Goal: Task Accomplishment & Management: Use online tool/utility

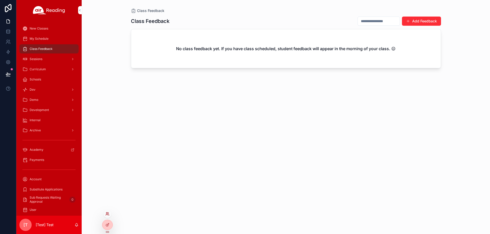
click at [107, 214] on icon at bounding box center [107, 214] width 4 height 4
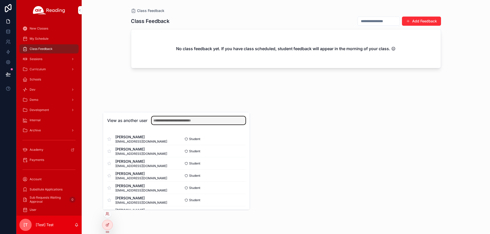
click at [172, 120] on input "text" at bounding box center [198, 121] width 94 height 8
paste input "**********"
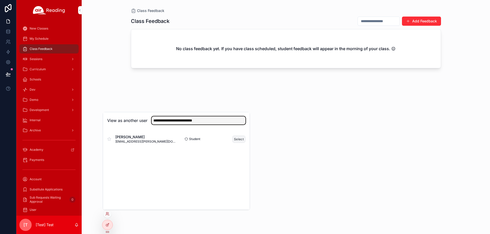
type input "**********"
click at [236, 139] on button "Select" at bounding box center [238, 139] width 13 height 7
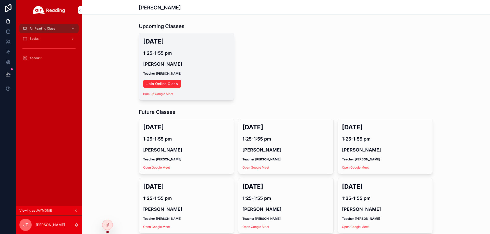
click at [162, 82] on link "Join Online Class" at bounding box center [162, 84] width 38 height 8
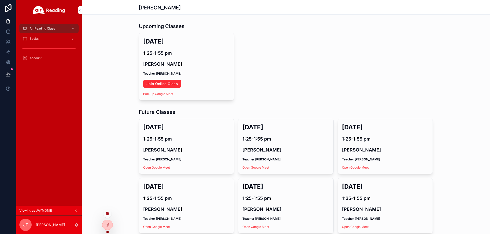
click at [107, 215] on icon at bounding box center [107, 214] width 4 height 4
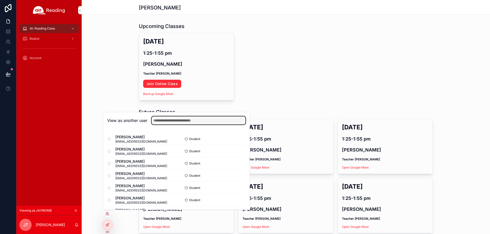
click at [168, 119] on input "text" at bounding box center [198, 121] width 94 height 8
paste input "**********"
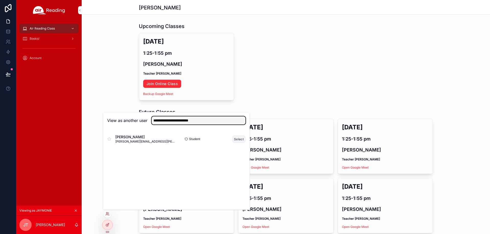
type input "**********"
click at [239, 140] on button "Select" at bounding box center [238, 139] width 13 height 7
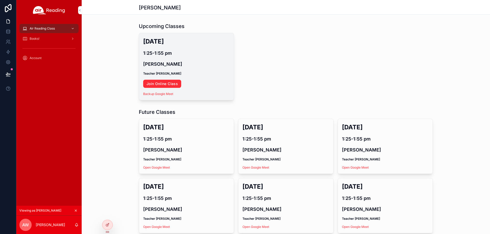
click at [167, 85] on link "Join Online Class" at bounding box center [162, 84] width 38 height 8
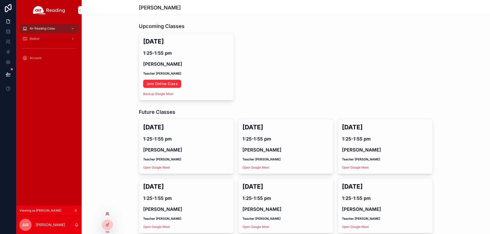
click at [107, 216] on icon at bounding box center [107, 214] width 4 height 4
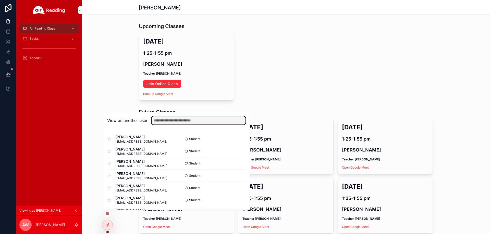
click at [171, 123] on input "text" at bounding box center [198, 121] width 94 height 8
paste input "**********"
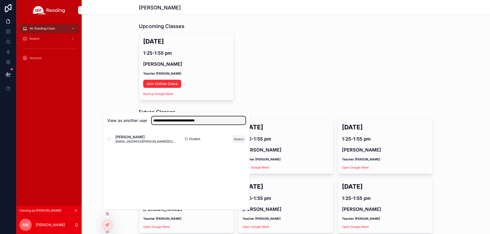
type input "**********"
click at [241, 139] on button "Select" at bounding box center [238, 139] width 13 height 7
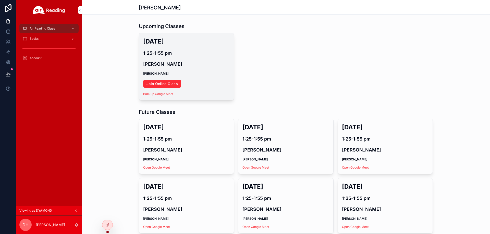
click at [167, 84] on link "Join Online Class" at bounding box center [162, 84] width 38 height 8
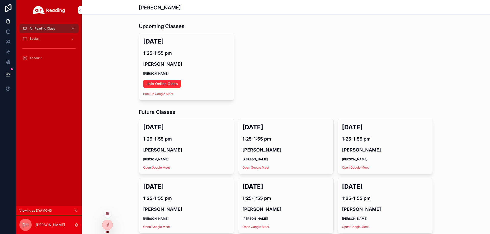
click at [107, 217] on div at bounding box center [107, 214] width 8 height 8
click at [107, 215] on icon at bounding box center [107, 214] width 4 height 4
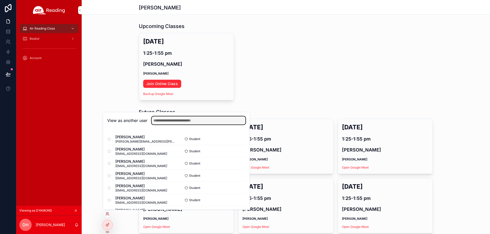
click at [173, 124] on input "text" at bounding box center [198, 121] width 94 height 8
paste input "**********"
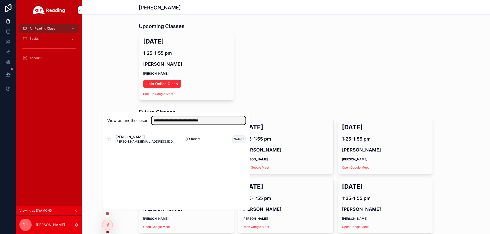
type input "**********"
click at [237, 140] on button "Select" at bounding box center [238, 139] width 13 height 7
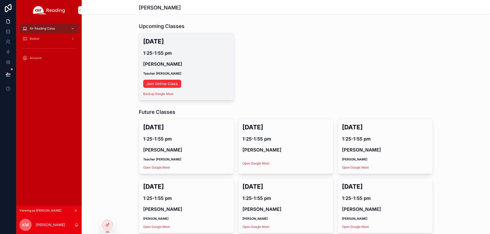
click at [169, 82] on link "Join Online Class" at bounding box center [162, 84] width 38 height 8
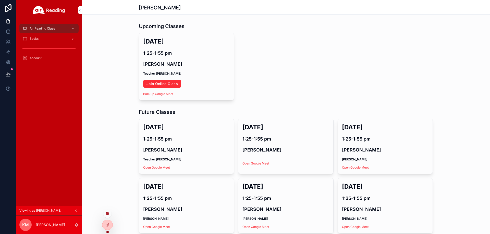
click at [106, 216] on icon at bounding box center [107, 214] width 4 height 4
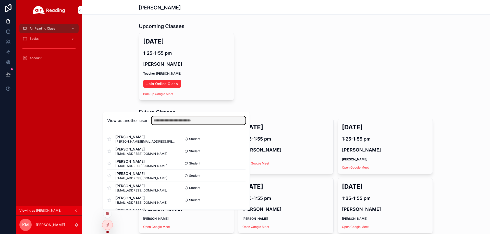
click at [178, 120] on input "text" at bounding box center [198, 121] width 94 height 8
paste input "**********"
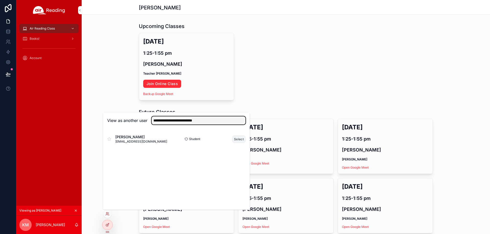
type input "**********"
click at [238, 141] on button "Select" at bounding box center [238, 139] width 13 height 7
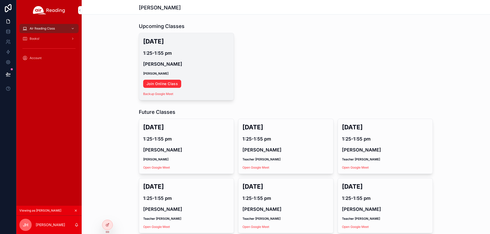
click at [165, 82] on link "Join Online Class" at bounding box center [162, 84] width 38 height 8
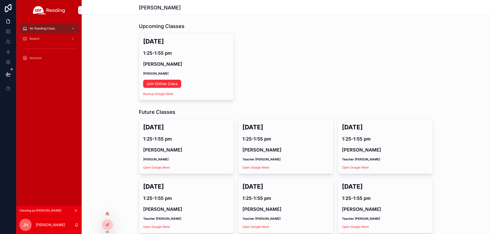
click at [107, 214] on icon at bounding box center [107, 214] width 4 height 4
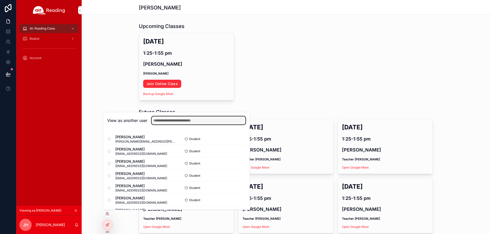
click at [168, 123] on input "text" at bounding box center [198, 121] width 94 height 8
paste input "**********"
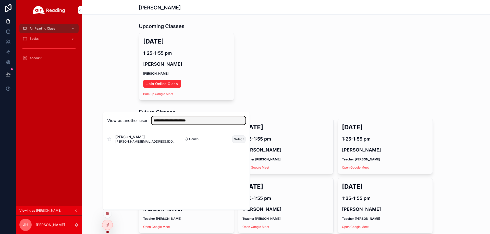
type input "**********"
click at [238, 142] on button "Select" at bounding box center [238, 139] width 13 height 7
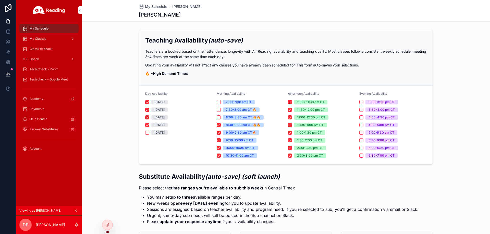
click at [47, 40] on div "My Classes" at bounding box center [48, 39] width 53 height 8
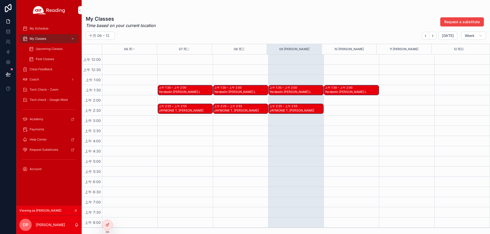
click at [178, 87] on div "上午 1:30 – 上午 2:00" at bounding box center [173, 88] width 29 height 4
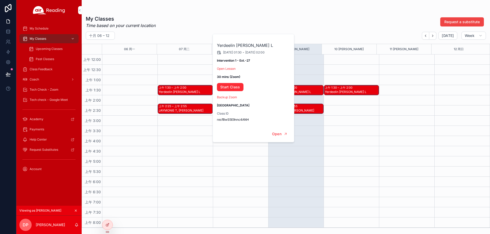
click at [182, 109] on div "JAYMONIE T, ADELINE W" at bounding box center [186, 111] width 54 height 4
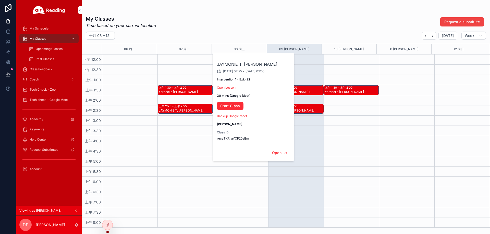
click at [239, 106] on link "Start Class" at bounding box center [230, 106] width 27 height 8
click at [40, 51] on div "Upcoming Classes" at bounding box center [52, 49] width 47 height 8
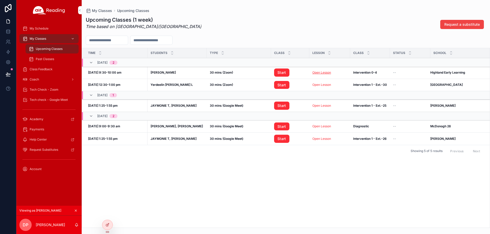
click at [319, 72] on link "Open Lesson" at bounding box center [321, 73] width 19 height 4
click at [50, 39] on div "My Classes" at bounding box center [48, 39] width 53 height 8
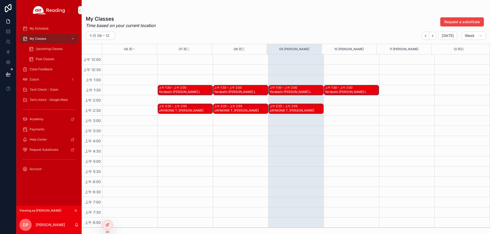
click at [193, 111] on div "JAYMONIE T, ADELINE W" at bounding box center [186, 111] width 54 height 4
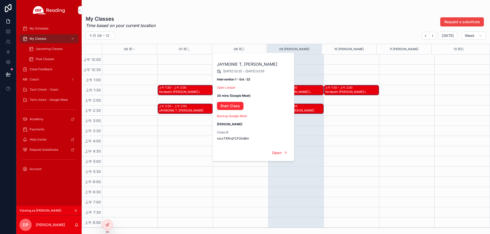
click at [384, 26] on div "My Classes Time based on your current location Request a substitute" at bounding box center [286, 21] width 400 height 13
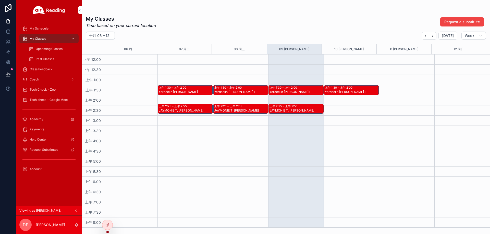
click at [291, 112] on div "JAYMONIE T, ADELINE W" at bounding box center [296, 111] width 54 height 4
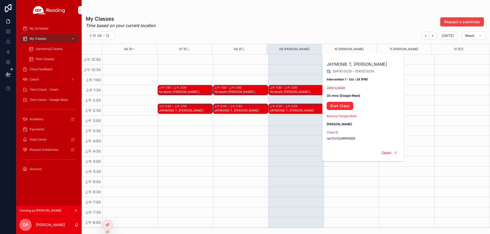
click at [343, 88] on link "Open Lesson" at bounding box center [335, 88] width 19 height 4
click at [341, 110] on link "Start Class" at bounding box center [339, 106] width 27 height 8
click at [343, 106] on link "Start Class" at bounding box center [339, 106] width 27 height 8
click at [347, 108] on link "Start Class" at bounding box center [339, 106] width 27 height 8
click at [332, 87] on link "Open Lesson" at bounding box center [335, 88] width 19 height 4
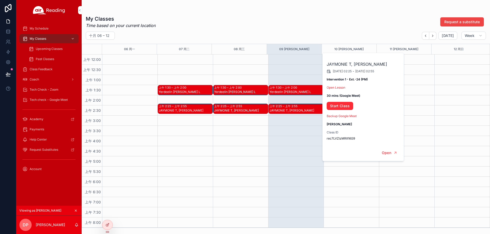
click at [347, 108] on link "Start Class" at bounding box center [339, 106] width 27 height 8
click at [61, 51] on span "Upcoming Classes" at bounding box center [49, 49] width 27 height 4
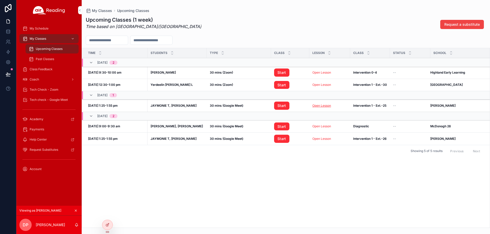
click at [323, 105] on link "Open Lesson" at bounding box center [321, 106] width 19 height 4
click at [283, 106] on link "Start" at bounding box center [281, 106] width 15 height 8
click at [108, 215] on icon at bounding box center [107, 214] width 4 height 4
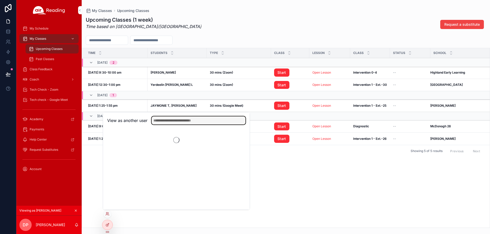
click at [170, 122] on input "text" at bounding box center [198, 121] width 94 height 8
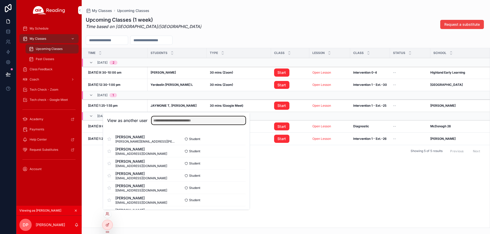
paste input "**********"
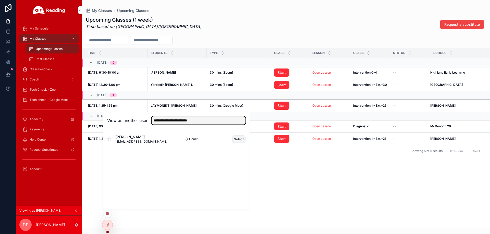
type input "**********"
click at [234, 140] on button "Select" at bounding box center [238, 139] width 13 height 7
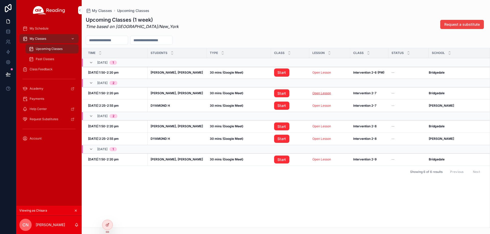
click at [325, 94] on link "Open Lesson" at bounding box center [321, 93] width 19 height 4
click at [282, 90] on link "Start" at bounding box center [281, 94] width 15 height 8
click at [57, 43] on div "My Classes" at bounding box center [48, 39] width 53 height 8
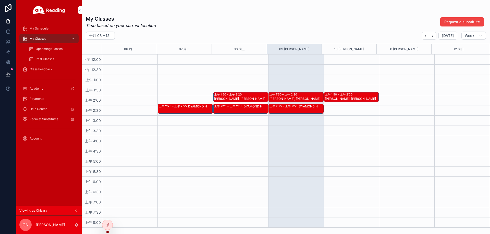
click at [280, 100] on div "Farah M, Justin Z" at bounding box center [296, 99] width 54 height 4
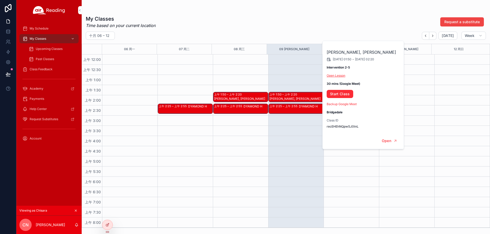
click at [340, 77] on link "Open Lesson" at bounding box center [335, 76] width 19 height 4
click at [333, 93] on link "Start Class" at bounding box center [339, 94] width 27 height 8
click at [45, 49] on span "Upcoming Classes" at bounding box center [49, 49] width 27 height 4
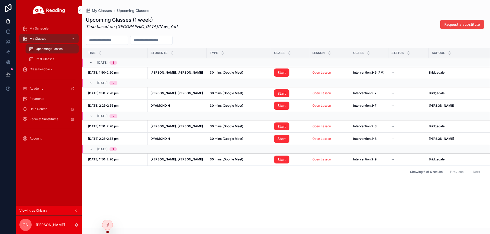
click at [321, 75] on td "Open Lesson Open Lesson" at bounding box center [329, 73] width 41 height 12
click at [321, 74] on link "Open Lesson" at bounding box center [321, 73] width 19 height 4
click at [326, 75] on td "Open Lesson Open Lesson" at bounding box center [329, 73] width 41 height 12
click at [326, 73] on link "Open Lesson" at bounding box center [321, 73] width 19 height 4
click at [287, 70] on link "Start" at bounding box center [281, 73] width 15 height 8
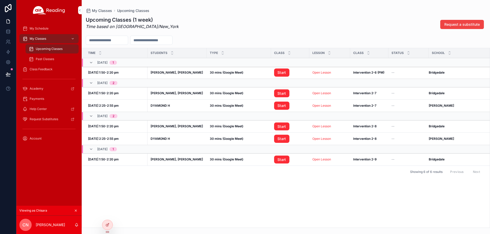
click at [47, 69] on span "Class Feedback" at bounding box center [41, 69] width 23 height 4
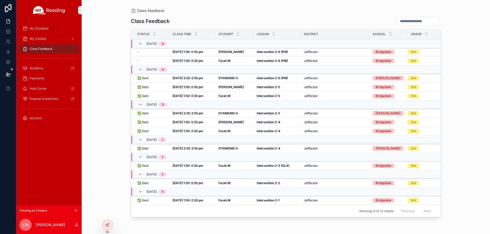
click at [190, 78] on strong "Oct 8, 2:25-2:55 pm" at bounding box center [187, 78] width 31 height 4
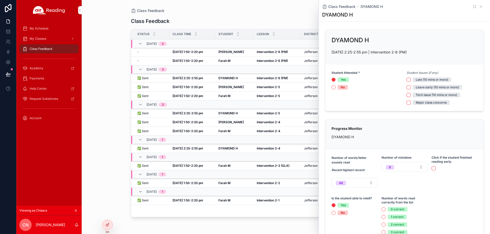
click at [190, 87] on strong "Oct 8, 1:50-2:20 pm" at bounding box center [187, 87] width 31 height 4
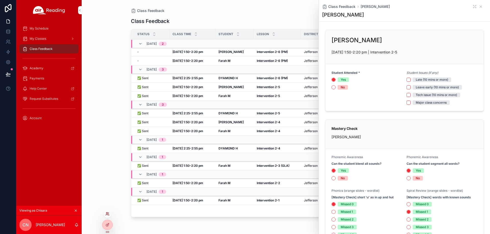
click at [106, 214] on icon at bounding box center [107, 214] width 4 height 4
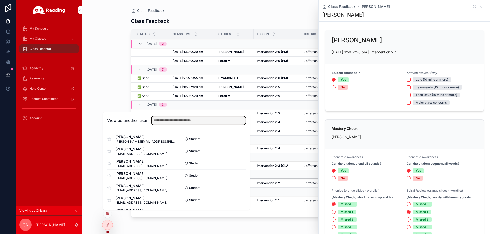
click at [179, 123] on input "text" at bounding box center [198, 121] width 94 height 8
paste input "**********"
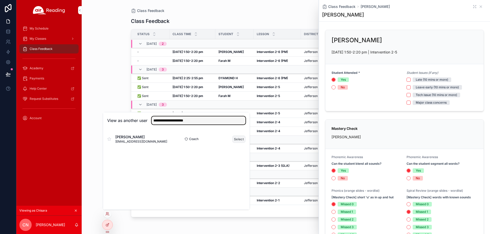
type input "**********"
click at [234, 141] on button "Select" at bounding box center [238, 139] width 13 height 7
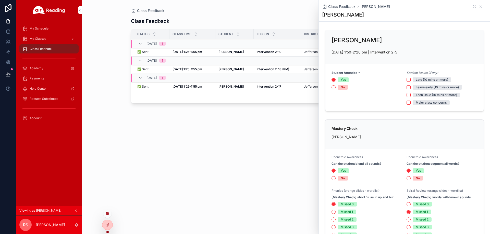
click at [108, 214] on icon at bounding box center [107, 214] width 4 height 4
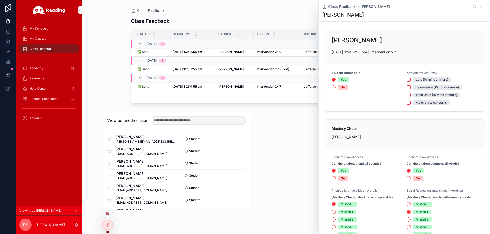
click at [197, 116] on div "View as another user" at bounding box center [176, 120] width 146 height 17
click at [195, 120] on input "text" at bounding box center [198, 121] width 94 height 8
paste input "**********"
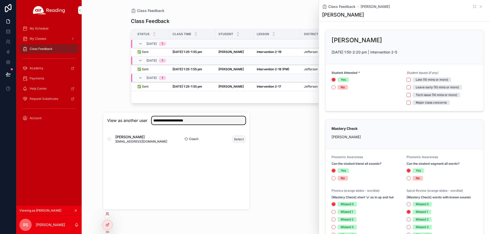
type input "**********"
click at [233, 139] on button "Select" at bounding box center [238, 139] width 13 height 7
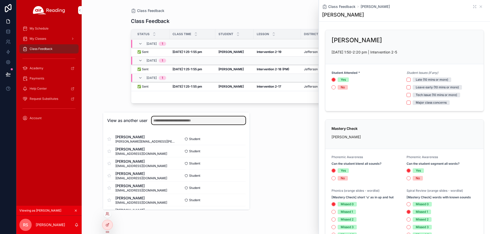
click at [175, 122] on input "text" at bounding box center [198, 121] width 94 height 8
paste input "**********"
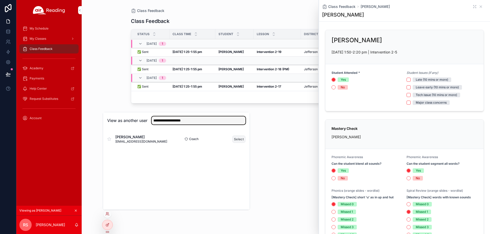
type input "**********"
click at [236, 139] on button "Select" at bounding box center [238, 139] width 13 height 7
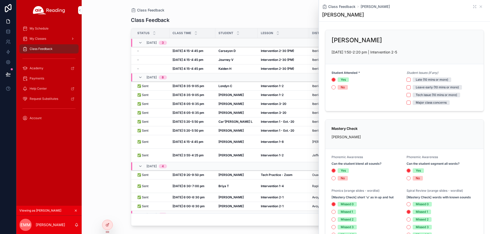
click at [40, 39] on span "My Classes" at bounding box center [38, 39] width 17 height 4
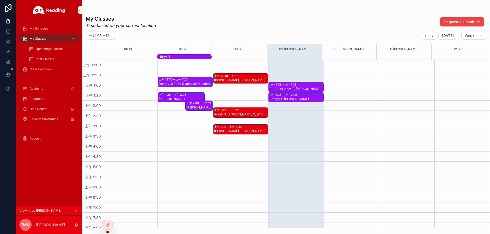
click at [291, 83] on div "上午 1:05 – 上午 1:35" at bounding box center [283, 85] width 28 height 4
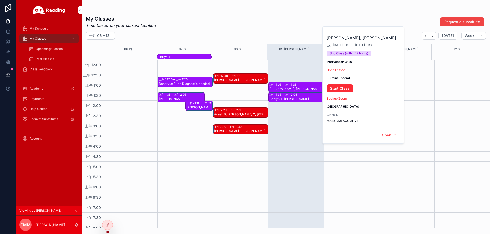
click at [249, 78] on div "上午 12:40 – 上午 1:10 Jermaine H, Amir L, Rylie M, Phoenix P, Nylah S, Aria L, Jay…" at bounding box center [240, 79] width 55 height 10
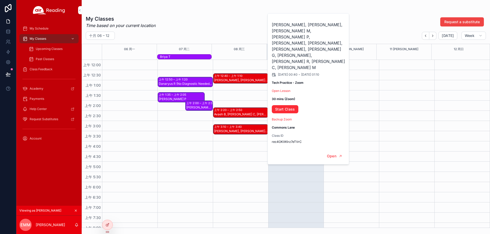
click at [244, 109] on div "上午 2:20 – 上午 2:50 Avaeh B, Wyatt C, Ameer D, Charlean H, Arianna C, Ariah G, Ke…" at bounding box center [240, 113] width 55 height 10
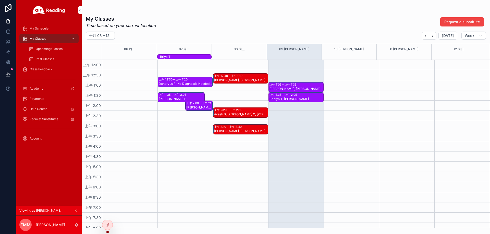
click at [312, 86] on div "上午 1:05 – 上午 1:35 Malik P, Donnie C" at bounding box center [296, 87] width 55 height 10
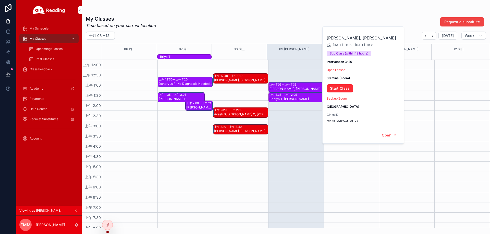
click at [297, 95] on div "上午 1:35 – 上午 2:05 Briclyn T, Londyn C" at bounding box center [296, 98] width 55 height 10
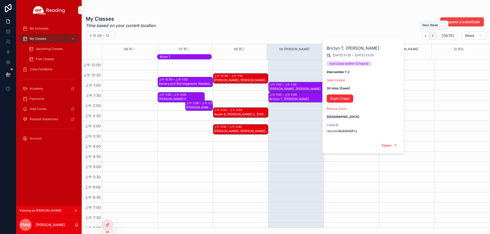
click at [432, 34] on icon "Next" at bounding box center [433, 36] width 4 height 4
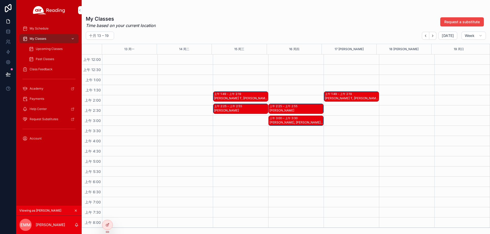
click at [232, 93] on div "上午 1:49 – 上午 2:19" at bounding box center [228, 94] width 28 height 4
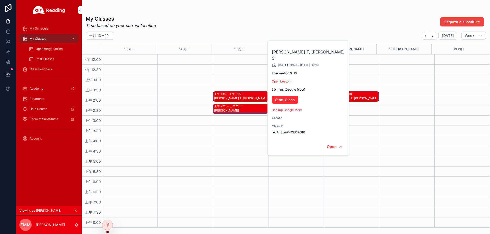
click at [286, 80] on link "Open Lesson" at bounding box center [281, 82] width 19 height 4
click at [290, 96] on link "Start Class" at bounding box center [285, 100] width 27 height 8
click at [73, 51] on div "Upcoming Classes" at bounding box center [52, 49] width 47 height 8
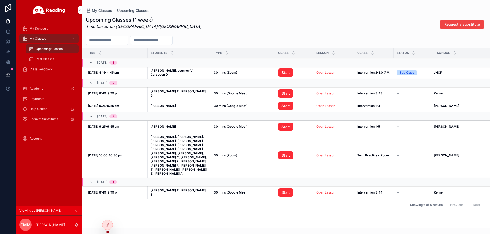
click at [325, 93] on link "Open Lesson" at bounding box center [325, 94] width 19 height 4
click at [286, 92] on link "Start" at bounding box center [285, 94] width 15 height 8
click at [328, 95] on link "Open Lesson" at bounding box center [325, 94] width 19 height 4
click at [286, 94] on link "Start" at bounding box center [285, 94] width 15 height 8
click at [106, 214] on icon at bounding box center [106, 213] width 1 height 1
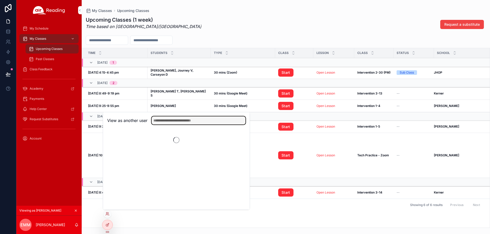
click at [165, 123] on input "text" at bounding box center [198, 121] width 94 height 8
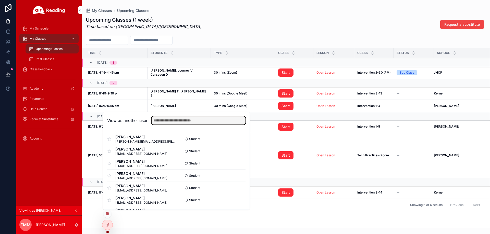
paste input "**********"
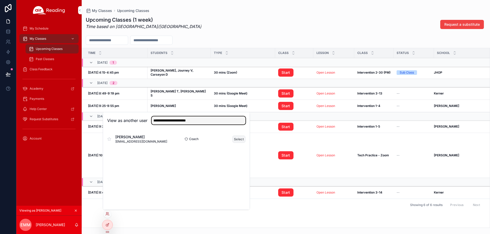
type input "**********"
click at [235, 141] on button "Select" at bounding box center [238, 139] width 13 height 7
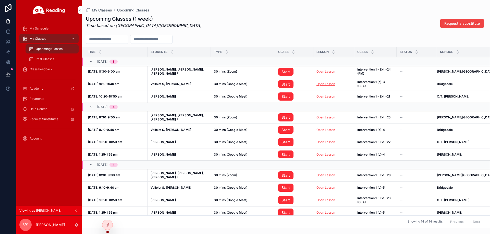
click at [321, 84] on link "Open Lesson" at bounding box center [325, 84] width 19 height 4
click at [286, 84] on link "Start" at bounding box center [285, 84] width 15 height 8
click at [43, 40] on span "My Classes" at bounding box center [38, 39] width 17 height 4
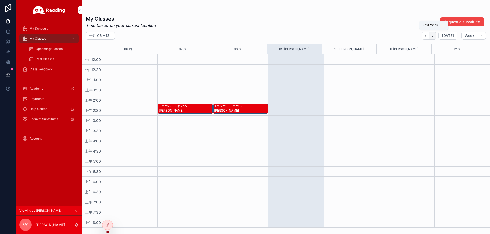
click at [434, 35] on icon "Next" at bounding box center [433, 36] width 4 height 4
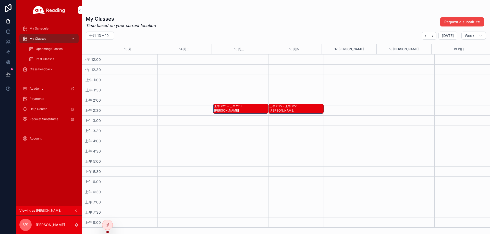
click at [236, 110] on div "上午 2:25 – 上午 2:55 CAMILA T" at bounding box center [240, 109] width 55 height 10
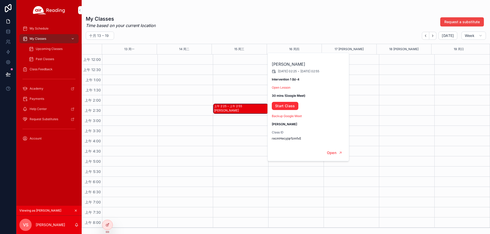
click at [287, 85] on div "CAMILA T 2025/10/15 02:25 - 2025/10/15 02:55 Intervention 1 (b)-4 Open Lesson 3…" at bounding box center [309, 99] width 82 height 92
click at [287, 87] on link "Open Lesson" at bounding box center [281, 88] width 19 height 4
click at [285, 108] on link "Start Class" at bounding box center [285, 106] width 27 height 8
click at [44, 48] on span "Upcoming Classes" at bounding box center [49, 49] width 27 height 4
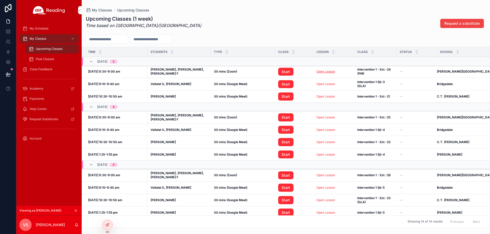
click at [324, 71] on link "Open Lesson" at bounding box center [325, 72] width 19 height 4
click at [324, 84] on link "Open Lesson" at bounding box center [325, 84] width 19 height 4
click at [280, 84] on link "Start" at bounding box center [285, 84] width 15 height 8
click at [107, 214] on icon at bounding box center [107, 214] width 4 height 4
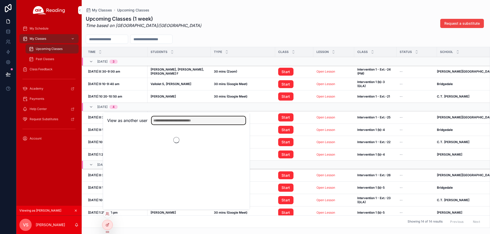
click at [178, 119] on input "text" at bounding box center [198, 121] width 94 height 8
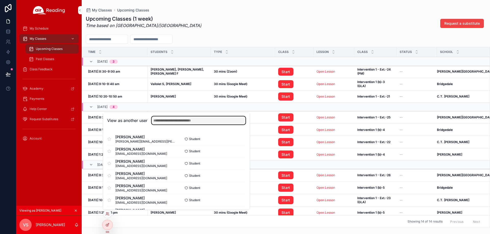
paste input "**********"
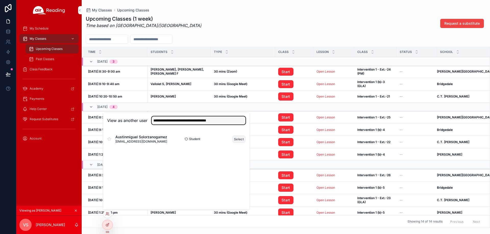
type input "**********"
click at [239, 138] on button "Select" at bounding box center [238, 139] width 13 height 7
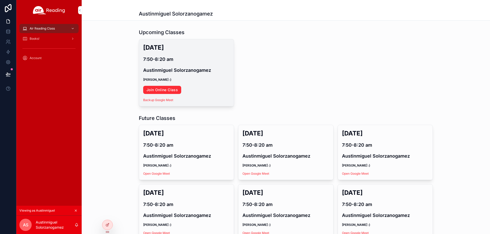
click at [169, 87] on link "Join Online Class" at bounding box center [162, 90] width 38 height 8
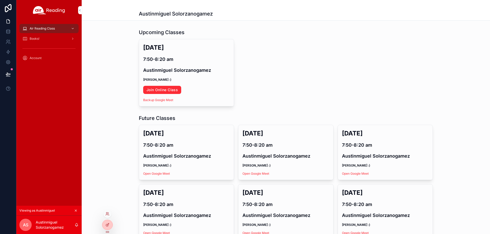
click at [110, 214] on div at bounding box center [107, 214] width 8 height 8
click at [109, 215] on icon at bounding box center [108, 215] width 1 height 1
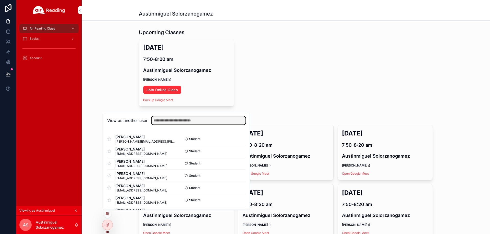
click at [168, 123] on input "text" at bounding box center [198, 121] width 94 height 8
paste input "**********"
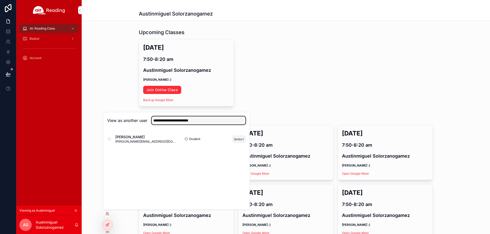
type input "**********"
click at [236, 137] on button "Select" at bounding box center [238, 139] width 13 height 7
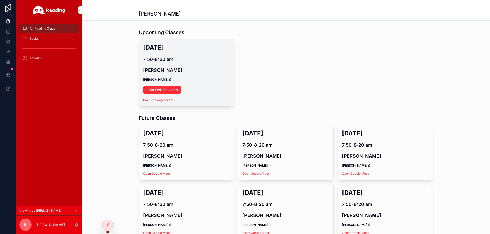
click at [162, 87] on link "Join Online Class" at bounding box center [162, 90] width 38 height 8
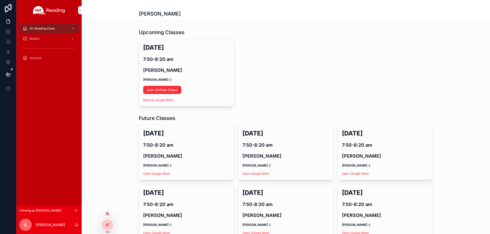
click at [109, 212] on icon at bounding box center [107, 214] width 4 height 4
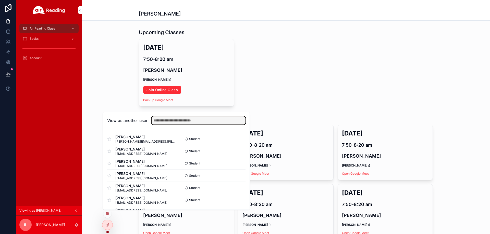
click at [170, 119] on input "text" at bounding box center [198, 121] width 94 height 8
paste input "**********"
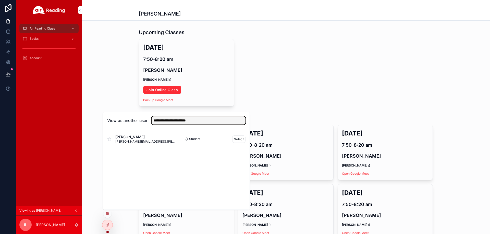
type input "**********"
click at [238, 144] on div "Meyer Katz meyer.katz@jpschools.org Student Select" at bounding box center [176, 139] width 138 height 12
click at [239, 141] on button "Select" at bounding box center [238, 139] width 13 height 7
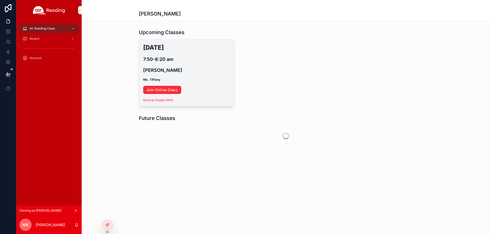
click at [165, 88] on link "Join Online Class" at bounding box center [162, 90] width 38 height 8
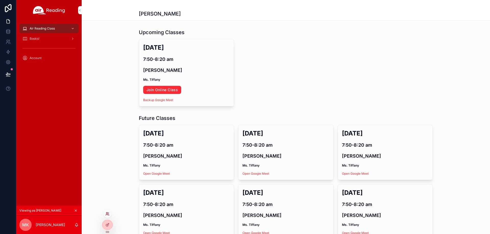
click at [109, 215] on icon at bounding box center [107, 214] width 4 height 4
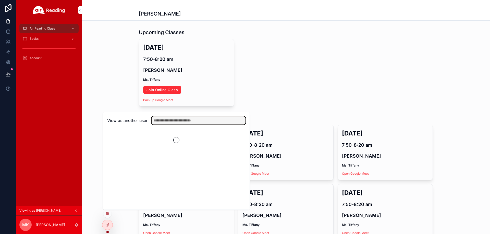
click at [163, 123] on input "text" at bounding box center [198, 121] width 94 height 8
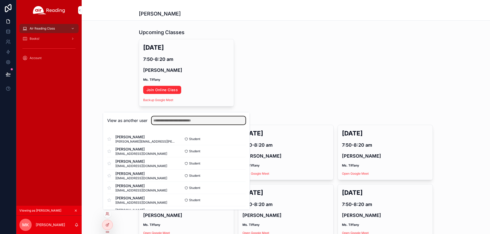
paste input "**********"
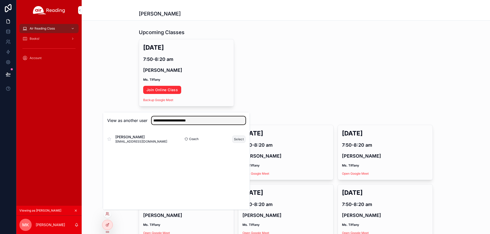
type input "**********"
click at [239, 140] on button "Select" at bounding box center [238, 139] width 13 height 7
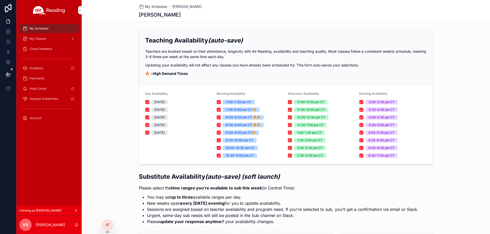
click at [43, 40] on span "My Classes" at bounding box center [38, 39] width 17 height 4
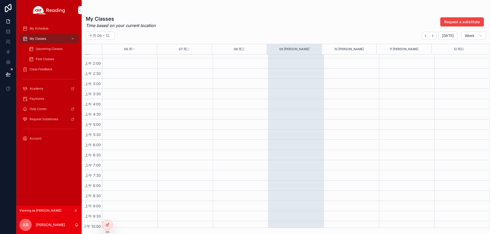
scroll to position [77, 0]
click at [432, 37] on icon "Next" at bounding box center [433, 36] width 4 height 4
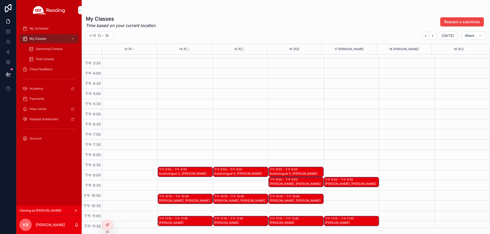
scroll to position [316, 0]
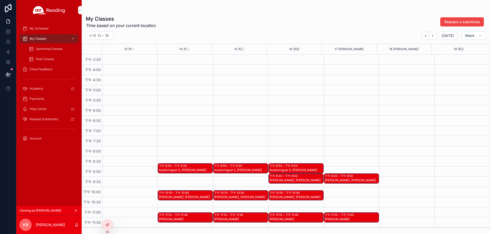
click at [179, 165] on div "下午 8:50 – 下午 9:20" at bounding box center [173, 166] width 29 height 4
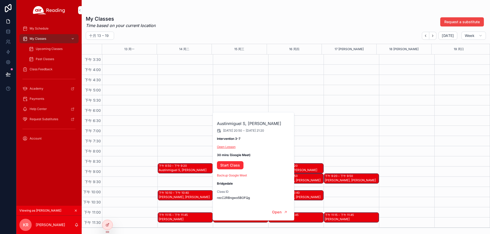
click at [229, 146] on link "Open Lesson" at bounding box center [226, 147] width 19 height 4
click at [231, 167] on link "Start Class" at bounding box center [230, 165] width 27 height 8
click at [47, 52] on div "Upcoming Classes" at bounding box center [52, 49] width 47 height 8
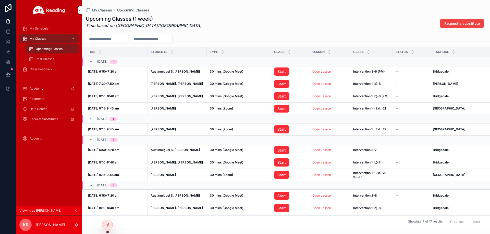
click at [318, 72] on link "Open Lesson" at bounding box center [321, 72] width 19 height 4
click at [283, 74] on link "Start" at bounding box center [281, 72] width 15 height 8
click at [106, 213] on icon at bounding box center [107, 214] width 4 height 4
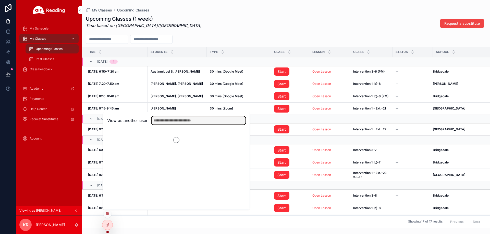
click at [164, 118] on input "text" at bounding box center [198, 121] width 94 height 8
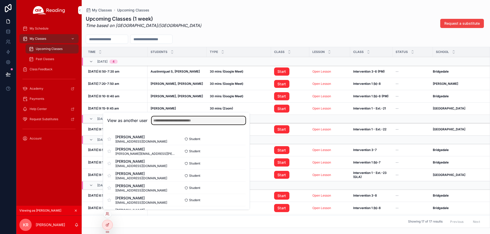
paste input "**********"
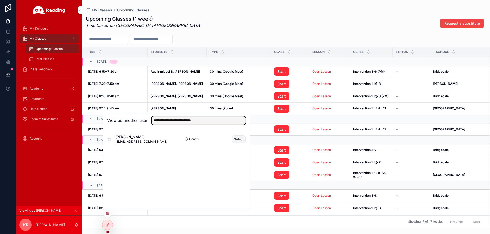
type input "**********"
click at [236, 140] on button "Select" at bounding box center [238, 139] width 13 height 7
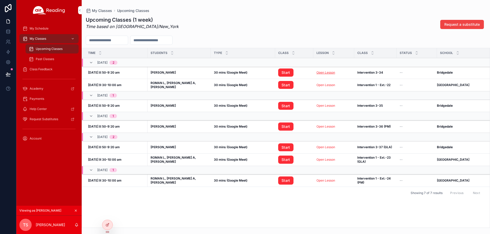
click at [324, 73] on link "Open Lesson" at bounding box center [325, 73] width 19 height 4
click at [279, 73] on link "Start" at bounding box center [285, 73] width 15 height 8
click at [50, 48] on span "Upcoming Classes" at bounding box center [49, 49] width 27 height 4
click at [51, 37] on div "My Classes" at bounding box center [48, 39] width 53 height 8
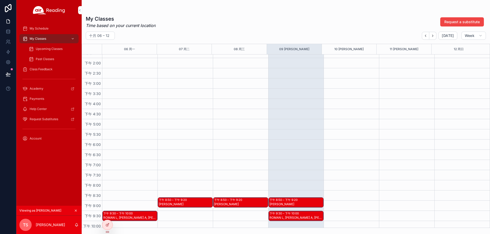
scroll to position [316, 0]
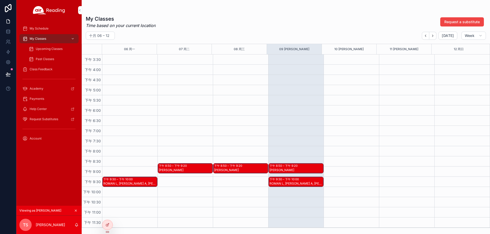
click at [305, 168] on div "[PERSON_NAME]" at bounding box center [296, 170] width 54 height 4
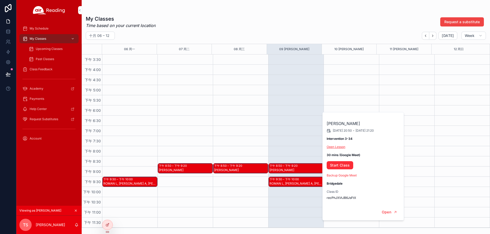
click at [343, 147] on link "Open Lesson" at bounding box center [335, 147] width 19 height 4
click at [339, 167] on link "Start Class" at bounding box center [339, 165] width 27 height 8
click at [34, 47] on div "Upcoming Classes" at bounding box center [52, 49] width 47 height 8
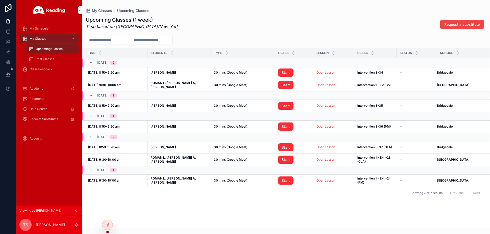
click at [317, 73] on link "Open Lesson" at bounding box center [325, 73] width 19 height 4
click at [279, 71] on link "Start" at bounding box center [285, 73] width 15 height 8
click at [107, 213] on icon at bounding box center [106, 213] width 1 height 1
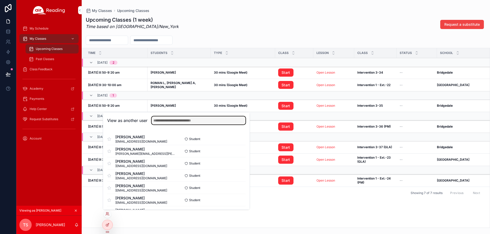
click at [169, 120] on input "text" at bounding box center [198, 121] width 94 height 8
paste input "**********"
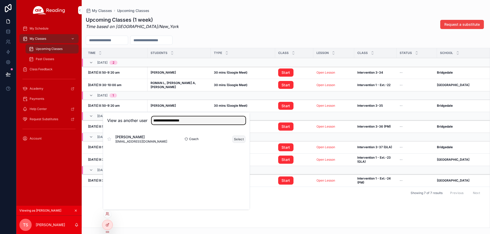
type input "**********"
click at [235, 139] on button "Select" at bounding box center [238, 139] width 13 height 7
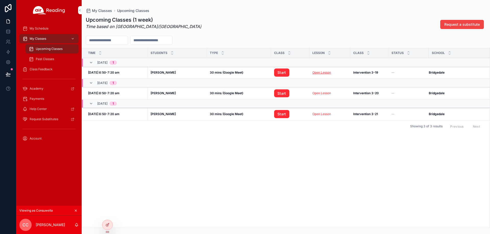
click at [328, 71] on link "Open Lesson" at bounding box center [321, 73] width 19 height 4
click at [283, 70] on link "Start" at bounding box center [281, 73] width 15 height 8
click at [51, 40] on div "My Classes" at bounding box center [48, 39] width 53 height 8
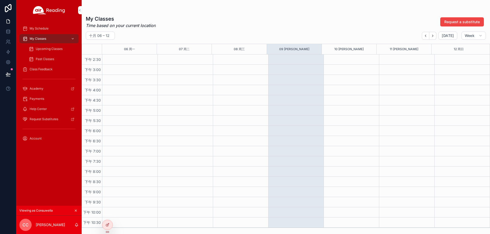
scroll to position [316, 0]
click at [433, 37] on icon "Next" at bounding box center [433, 36] width 4 height 4
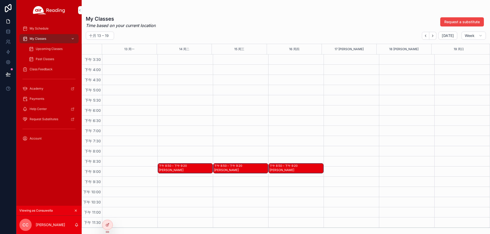
click at [178, 167] on div "下午 8:50 – 下午 9:20" at bounding box center [173, 166] width 29 height 4
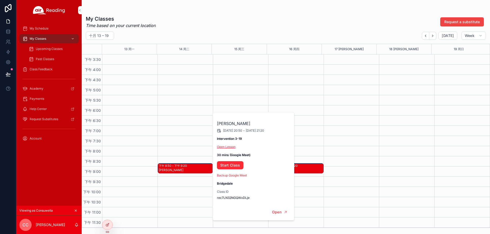
click at [234, 148] on link "Open Lesson" at bounding box center [226, 147] width 19 height 4
click at [233, 164] on link "Start Class" at bounding box center [230, 165] width 27 height 8
click at [36, 48] on div "Workflows" at bounding box center [27, 52] width 21 height 8
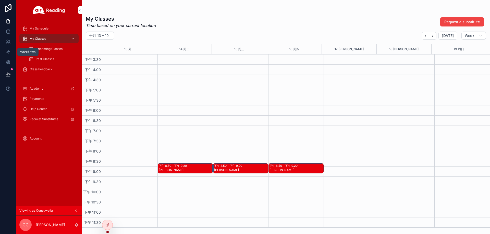
click at [48, 49] on span "Upcoming Classes" at bounding box center [49, 49] width 27 height 4
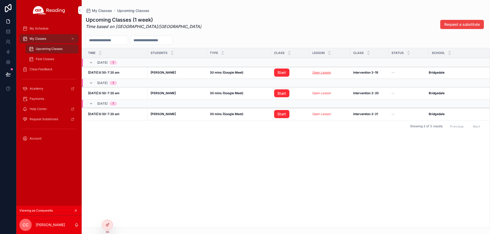
click at [325, 73] on link "Open Lesson" at bounding box center [321, 73] width 19 height 4
click at [279, 71] on link "Start" at bounding box center [281, 73] width 15 height 8
click at [108, 212] on icon at bounding box center [107, 214] width 4 height 4
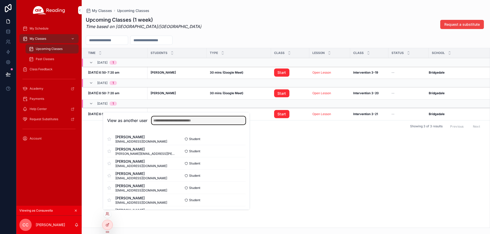
click at [171, 120] on input "text" at bounding box center [198, 121] width 94 height 8
paste input "**********"
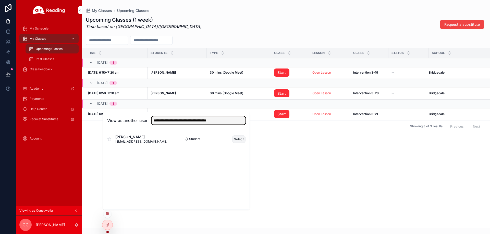
type input "**********"
click at [234, 140] on button "Select" at bounding box center [238, 139] width 13 height 7
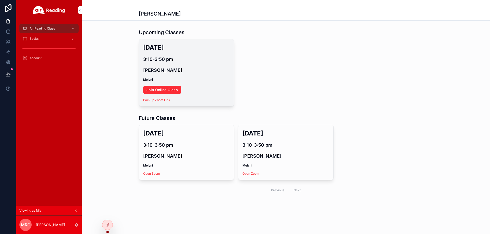
click at [165, 90] on link "Join Online Class" at bounding box center [162, 90] width 38 height 8
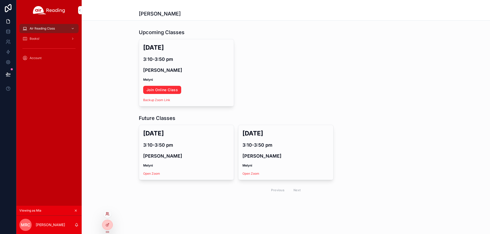
click at [106, 214] on icon at bounding box center [107, 214] width 4 height 4
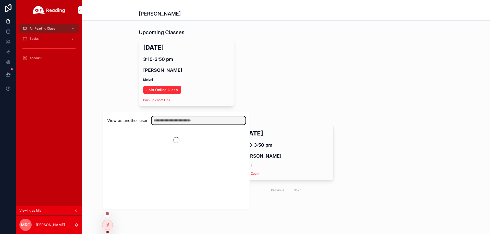
click at [203, 122] on input "text" at bounding box center [198, 121] width 94 height 8
paste input "**********"
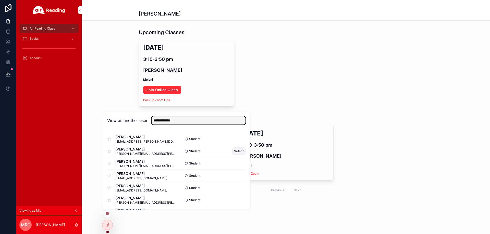
type input "**********"
click at [234, 152] on button "Select" at bounding box center [238, 151] width 13 height 7
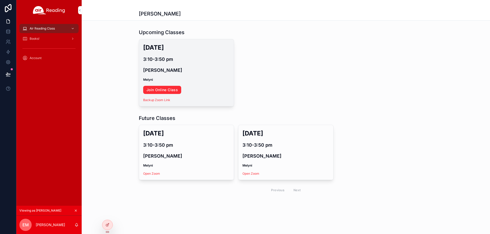
click at [174, 90] on link "Join Online Class" at bounding box center [162, 90] width 38 height 8
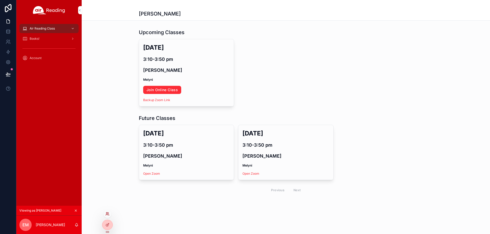
click at [107, 215] on icon at bounding box center [107, 215] width 2 height 1
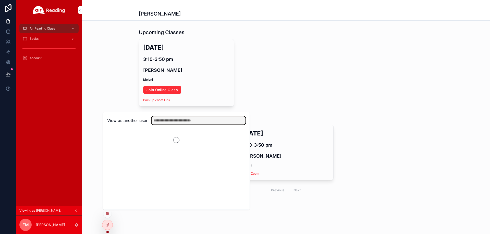
click at [181, 122] on input "text" at bounding box center [198, 121] width 94 height 8
paste input "**********"
type input "**********"
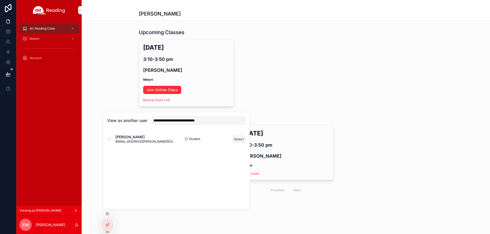
click at [234, 137] on button "Select" at bounding box center [238, 139] width 13 height 7
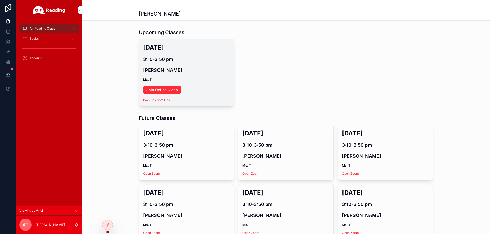
click at [162, 89] on link "Join Online Class" at bounding box center [162, 90] width 38 height 8
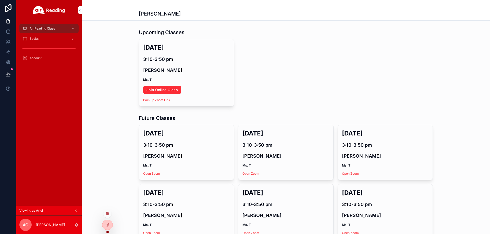
click at [105, 213] on div at bounding box center [107, 214] width 8 height 8
click at [107, 213] on icon at bounding box center [107, 214] width 4 height 4
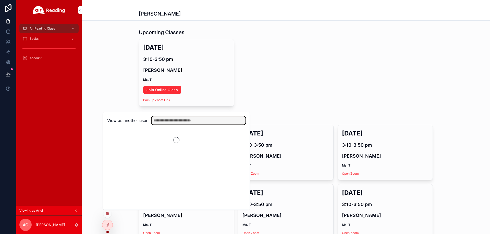
click at [188, 121] on input "text" at bounding box center [198, 121] width 94 height 8
paste input "**********"
type input "**********"
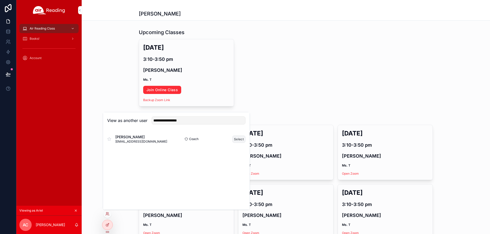
click at [237, 140] on button "Select" at bounding box center [238, 139] width 13 height 7
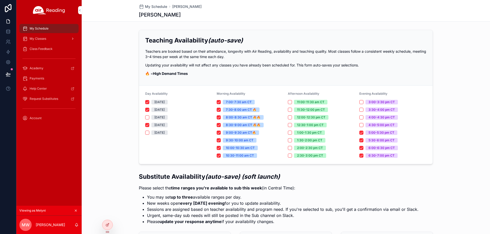
click at [50, 39] on div "My Classes" at bounding box center [48, 39] width 53 height 8
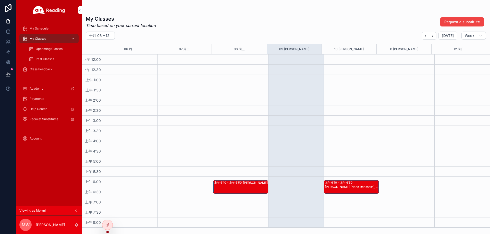
click at [340, 181] on div "上午 6:10 – 上午 6:50 Mia R (Need Reassess), Evelyn M (Need Reassess)" at bounding box center [351, 187] width 55 height 14
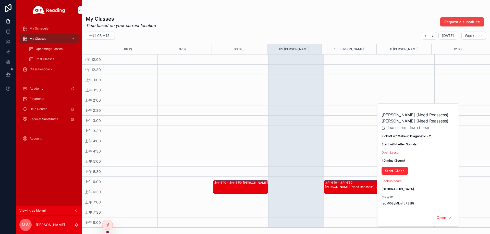
click at [395, 153] on link "Open Lesson" at bounding box center [390, 153] width 19 height 4
click at [391, 172] on link "Start Class" at bounding box center [394, 171] width 27 height 8
click at [60, 50] on span "Upcoming Classes" at bounding box center [49, 49] width 27 height 4
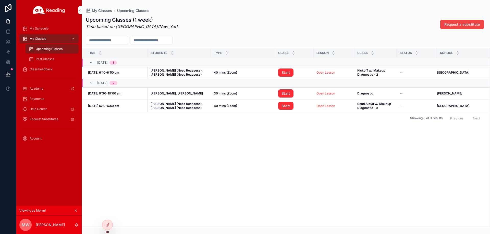
click at [325, 75] on td "Open Lesson Open Lesson" at bounding box center [333, 73] width 41 height 12
click at [325, 72] on link "Open Lesson" at bounding box center [325, 73] width 19 height 4
click at [284, 73] on link "Start" at bounding box center [285, 73] width 15 height 8
click at [105, 213] on div at bounding box center [107, 214] width 8 height 8
click at [110, 214] on div at bounding box center [107, 214] width 8 height 8
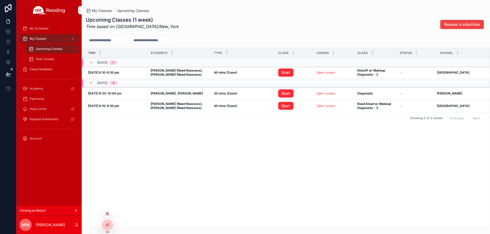
click at [107, 213] on icon at bounding box center [107, 214] width 4 height 4
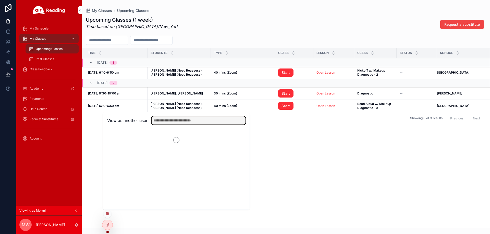
click at [186, 123] on input "text" at bounding box center [198, 121] width 94 height 8
paste input "**********"
type input "**********"
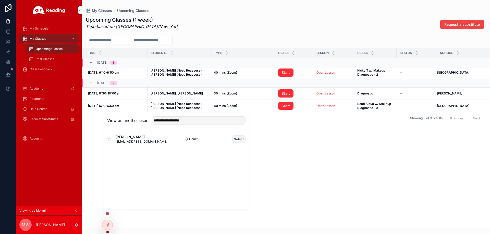
click at [241, 140] on button "Select" at bounding box center [238, 139] width 13 height 7
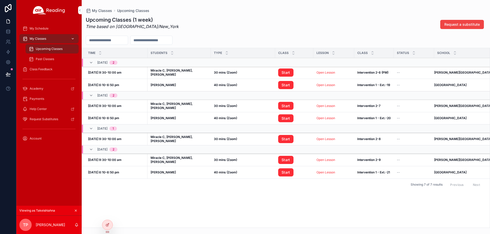
click at [61, 38] on div "My Classes" at bounding box center [48, 39] width 53 height 8
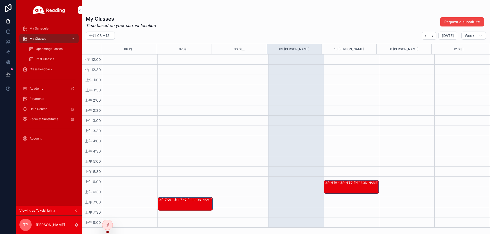
click at [357, 185] on div "Ariel C" at bounding box center [365, 187] width 25 height 12
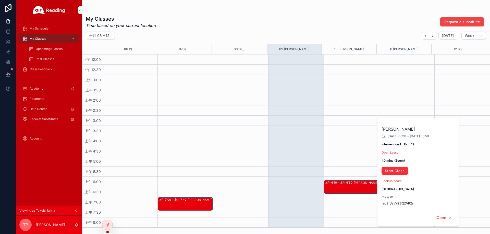
click at [391, 157] on div "Ariel C 2025/10/10 06:10 - 2025/10/10 06:50 Intervention 1 - Ext.-19 Open Lesso…" at bounding box center [418, 164] width 82 height 92
click at [392, 155] on div "Ariel C 2025/10/10 06:10 - 2025/10/10 06:50 Intervention 1 - Ext.-19 Open Lesso…" at bounding box center [418, 164] width 82 height 92
click at [393, 153] on link "Open Lesson" at bounding box center [390, 153] width 19 height 4
click at [394, 171] on link "Start Class" at bounding box center [394, 171] width 27 height 8
click at [39, 49] on span "Upcoming Classes" at bounding box center [49, 49] width 27 height 4
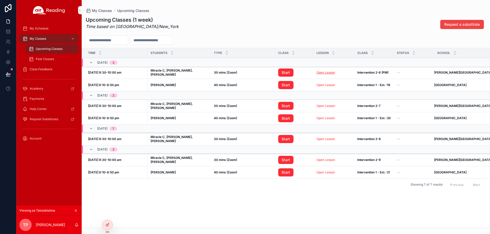
click at [320, 72] on link "Open Lesson" at bounding box center [325, 73] width 19 height 4
click at [283, 72] on link "Start" at bounding box center [285, 73] width 15 height 8
click at [108, 213] on icon at bounding box center [108, 213] width 1 height 1
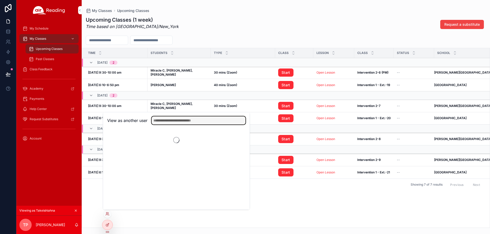
click at [182, 123] on input "text" at bounding box center [198, 121] width 94 height 8
paste input "**********"
type input "**********"
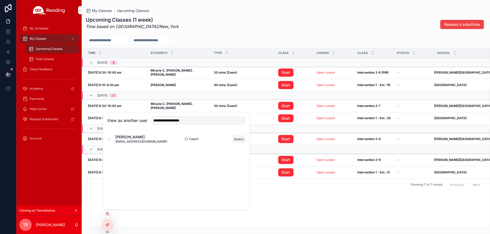
click at [239, 138] on button "Select" at bounding box center [238, 139] width 13 height 7
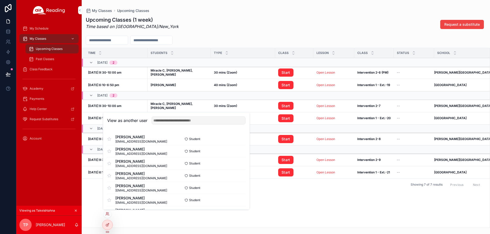
click at [274, 209] on div "Time Students Type Class Lesson Class Status School 10/09, Thu 2 Oct 9, 9:30-10…" at bounding box center [286, 138] width 408 height 180
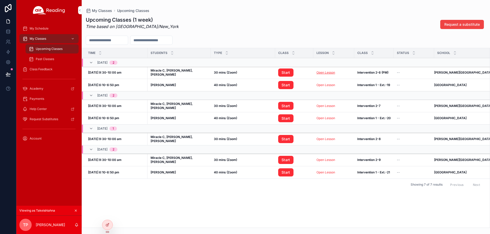
click at [316, 72] on link "Open Lesson" at bounding box center [325, 73] width 19 height 4
click at [275, 76] on td "Start" at bounding box center [294, 73] width 38 height 12
click at [278, 74] on link "Start" at bounding box center [285, 73] width 15 height 8
click at [109, 211] on div at bounding box center [107, 214] width 8 height 8
click at [109, 213] on div at bounding box center [107, 214] width 8 height 8
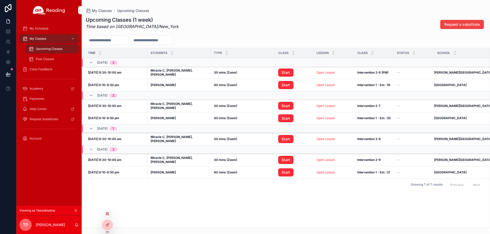
click at [106, 214] on icon at bounding box center [107, 214] width 4 height 4
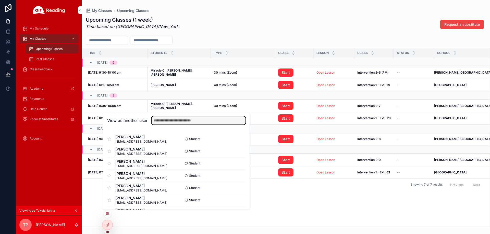
click at [165, 122] on input "text" at bounding box center [198, 121] width 94 height 8
paste input "**********"
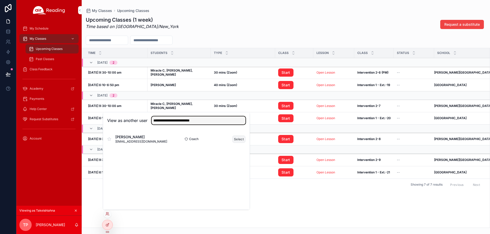
type input "**********"
click at [235, 140] on button "Select" at bounding box center [238, 139] width 13 height 7
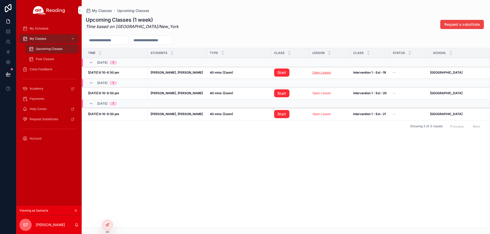
click at [323, 73] on link "Open Lesson" at bounding box center [321, 73] width 19 height 4
click at [277, 75] on link "Start" at bounding box center [281, 73] width 15 height 8
click at [52, 41] on div "My Classes" at bounding box center [48, 39] width 53 height 8
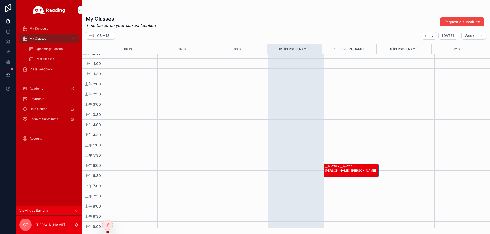
scroll to position [26, 0]
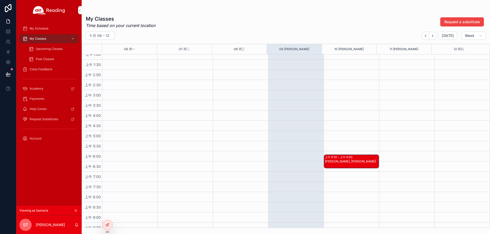
click at [346, 163] on div "[PERSON_NAME], [PERSON_NAME]" at bounding box center [352, 162] width 54 height 4
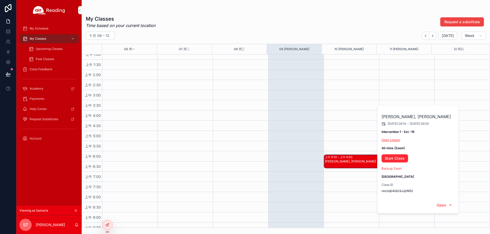
click at [392, 142] on link "Open Lesson" at bounding box center [390, 140] width 19 height 4
click at [395, 159] on link "Start Class" at bounding box center [394, 159] width 27 height 8
click at [50, 50] on span "Upcoming Classes" at bounding box center [49, 49] width 27 height 4
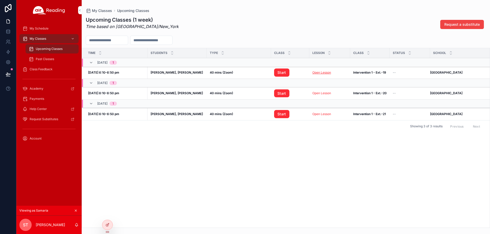
click at [330, 71] on link "Open Lesson" at bounding box center [321, 73] width 19 height 4
click at [289, 74] on span "Start" at bounding box center [290, 73] width 32 height 8
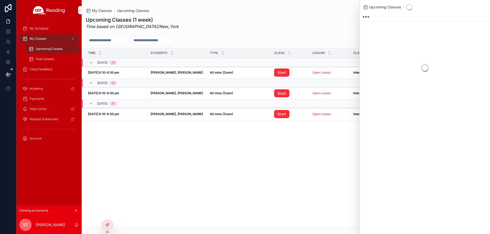
click at [287, 74] on link "Start" at bounding box center [281, 73] width 15 height 8
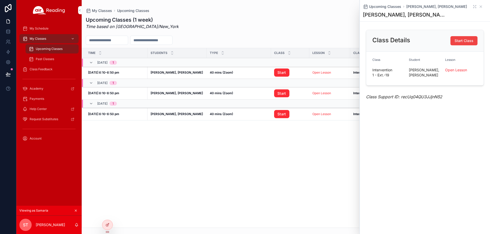
click at [316, 34] on div "Upcoming Classes (1 week) Time based on [GEOGRAPHIC_DATA]/New_York Request a su…" at bounding box center [286, 120] width 408 height 215
click at [214, 21] on div "Upcoming Classes (1 week) Time based on America/New_York Request a substitute" at bounding box center [286, 24] width 400 height 16
click at [108, 215] on icon at bounding box center [107, 214] width 4 height 4
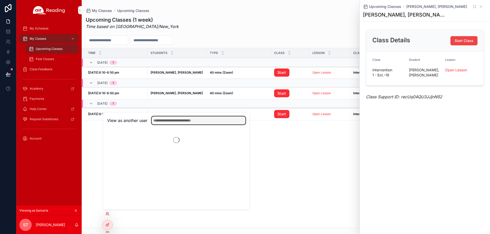
click at [185, 121] on input "text" at bounding box center [198, 121] width 94 height 8
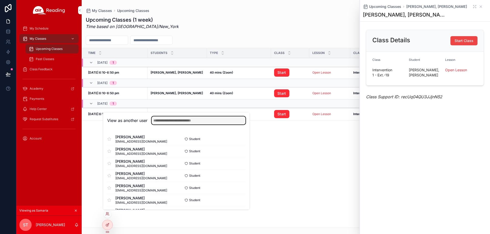
paste input "**********"
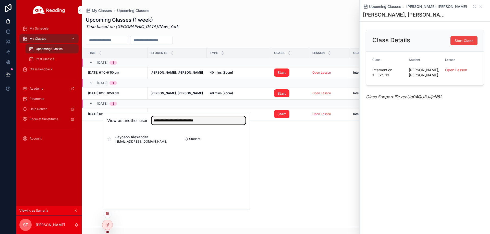
type input "**********"
click at [0, 0] on button "Select" at bounding box center [0, 0] width 0 height 0
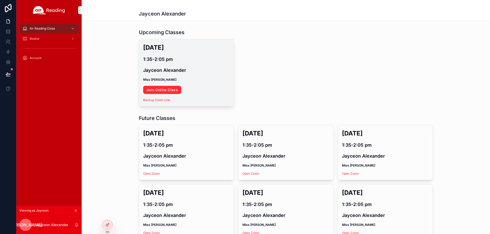
click at [170, 91] on link "Join Online Class" at bounding box center [162, 90] width 38 height 8
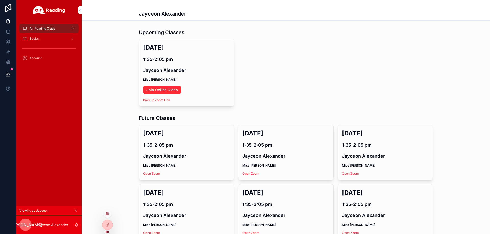
click at [110, 213] on div at bounding box center [107, 214] width 8 height 8
click at [107, 214] on icon at bounding box center [106, 213] width 1 height 1
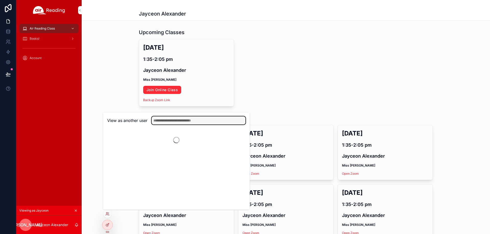
click at [168, 124] on input "text" at bounding box center [198, 121] width 94 height 8
paste input "**********"
type input "**********"
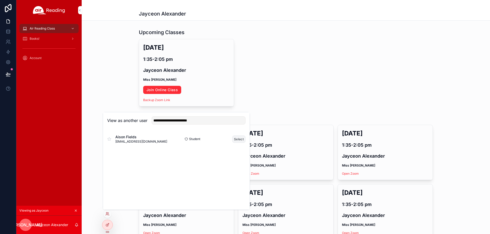
click at [239, 141] on button "Select" at bounding box center [238, 139] width 13 height 7
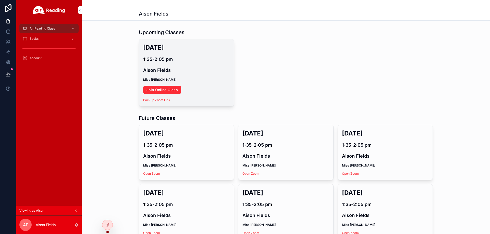
click at [161, 93] on link "Join Online Class" at bounding box center [162, 90] width 38 height 8
click at [165, 91] on link "Join Online Class" at bounding box center [162, 90] width 38 height 8
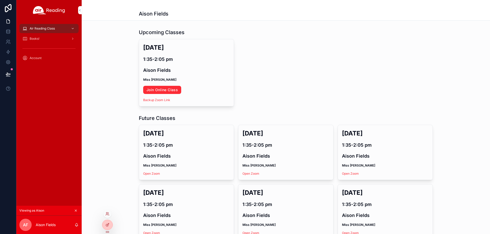
click at [108, 212] on div at bounding box center [107, 214] width 8 height 8
click at [108, 214] on icon at bounding box center [108, 213] width 1 height 1
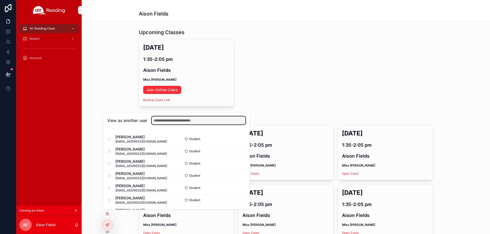
click at [182, 123] on input "text" at bounding box center [198, 121] width 94 height 8
paste input "**********"
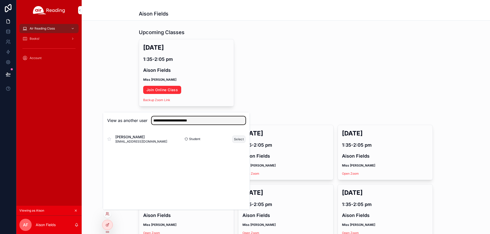
type input "**********"
click at [241, 141] on button "Select" at bounding box center [238, 139] width 13 height 7
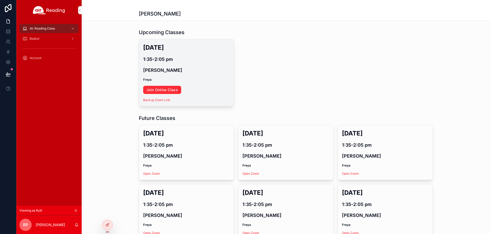
click at [164, 87] on link "Join Online Class" at bounding box center [162, 90] width 38 height 8
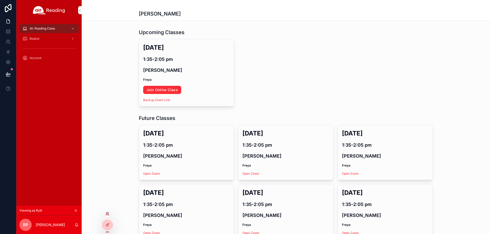
click at [107, 214] on icon at bounding box center [107, 214] width 4 height 4
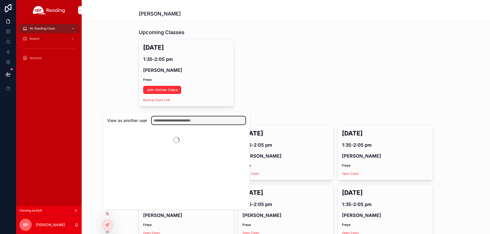
click at [164, 119] on input "text" at bounding box center [198, 121] width 94 height 8
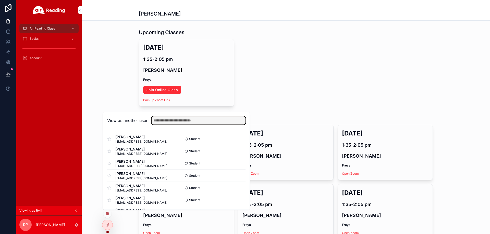
paste input "**********"
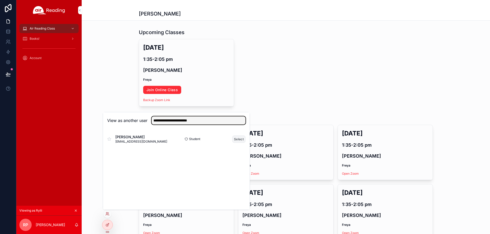
type input "**********"
click at [239, 140] on button "Select" at bounding box center [238, 139] width 13 height 7
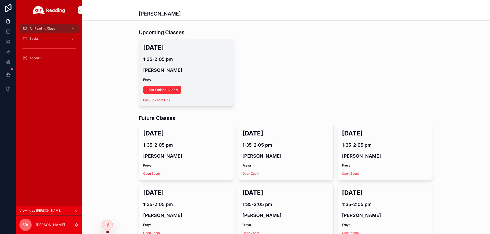
click at [167, 92] on link "Join Online Class" at bounding box center [162, 90] width 38 height 8
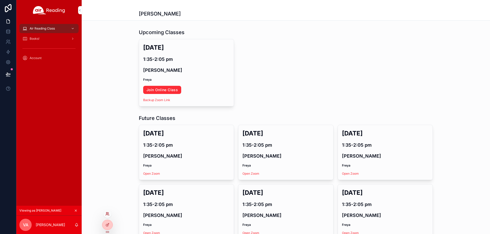
click at [109, 215] on icon at bounding box center [107, 214] width 4 height 4
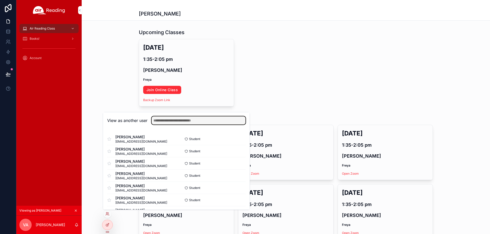
click at [181, 120] on input "text" at bounding box center [198, 121] width 94 height 8
paste input "**********"
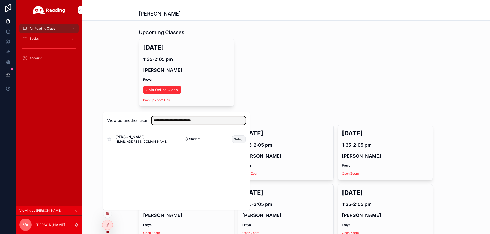
type input "**********"
click at [240, 138] on button "Select" at bounding box center [238, 139] width 13 height 7
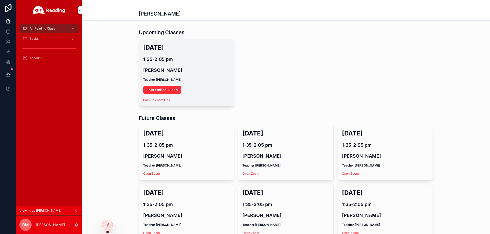
click at [165, 91] on link "Join Online Class" at bounding box center [162, 90] width 38 height 8
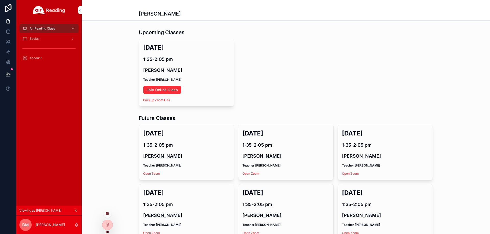
click at [107, 216] on icon at bounding box center [107, 214] width 4 height 4
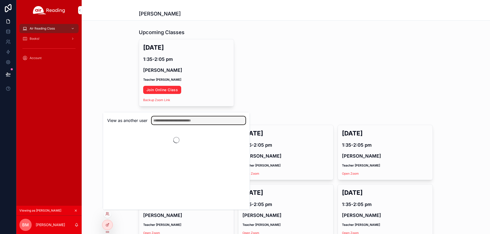
click at [175, 123] on input "text" at bounding box center [198, 121] width 94 height 8
paste input "**********"
type input "**********"
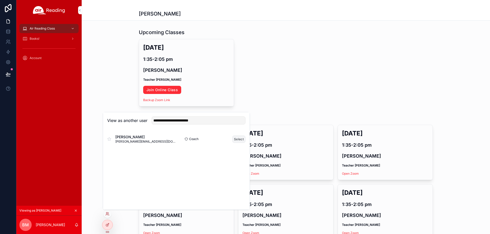
click at [233, 142] on button "Select" at bounding box center [238, 139] width 13 height 7
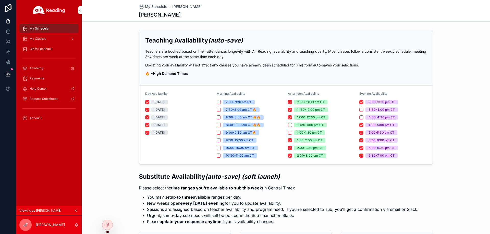
click at [53, 42] on div "My Classes" at bounding box center [48, 39] width 53 height 8
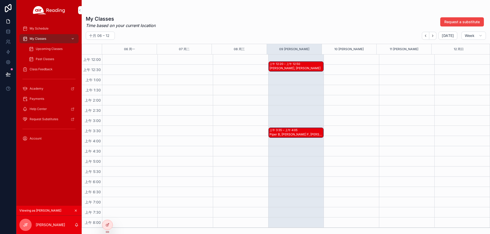
click at [289, 67] on div "[PERSON_NAME], [PERSON_NAME]" at bounding box center [296, 68] width 54 height 4
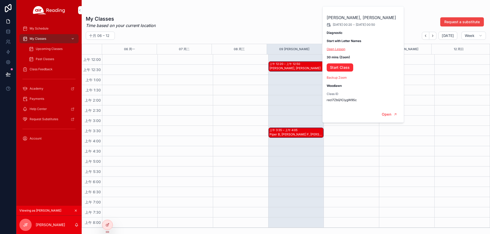
click at [341, 48] on link "Open Lesson" at bounding box center [335, 49] width 19 height 4
click at [331, 68] on link "Start Class" at bounding box center [339, 68] width 27 height 8
click at [43, 50] on span "Upcoming Classes" at bounding box center [49, 49] width 27 height 4
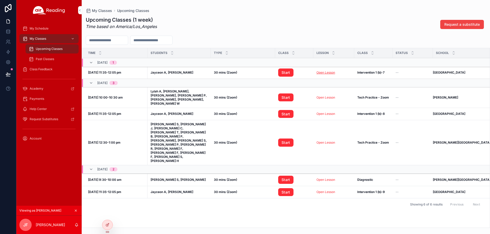
click at [329, 73] on link "Open Lesson" at bounding box center [325, 73] width 19 height 4
click at [288, 74] on link "Start" at bounding box center [285, 73] width 15 height 8
click at [48, 70] on span "Class Feedback" at bounding box center [41, 69] width 23 height 4
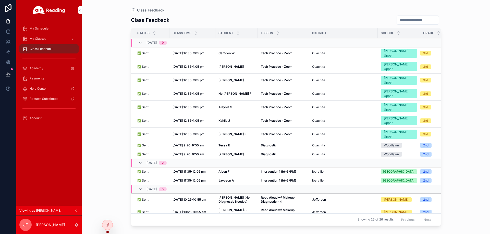
click at [194, 119] on strong "Oct 8, 12:35-1:05 pm" at bounding box center [188, 121] width 32 height 4
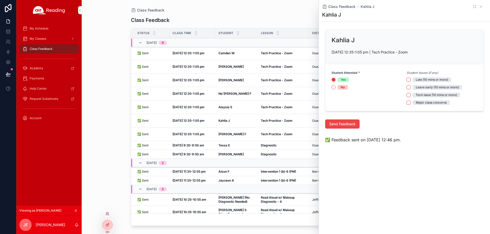
click at [106, 217] on div at bounding box center [107, 214] width 8 height 8
click at [108, 211] on div at bounding box center [107, 214] width 8 height 8
click at [108, 213] on icon at bounding box center [107, 214] width 4 height 4
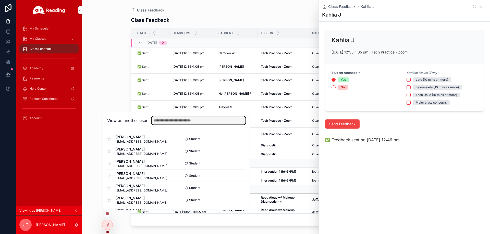
click at [176, 124] on input "text" at bounding box center [198, 121] width 94 height 8
paste input "**********"
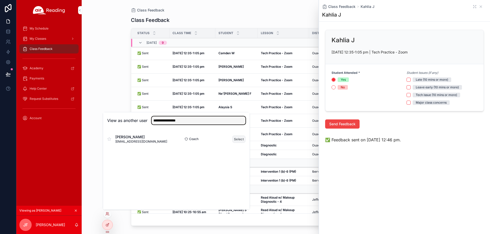
type input "**********"
click at [244, 141] on button "Select" at bounding box center [238, 139] width 13 height 7
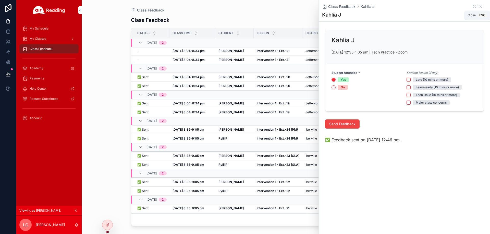
click at [479, 6] on icon "scrollable content" at bounding box center [480, 7] width 4 height 4
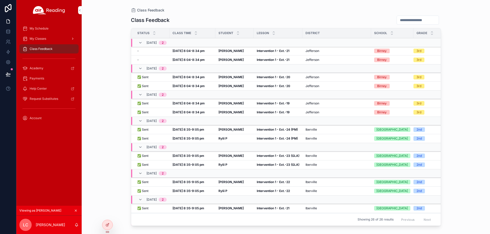
click at [42, 40] on span "My Classes" at bounding box center [38, 39] width 17 height 4
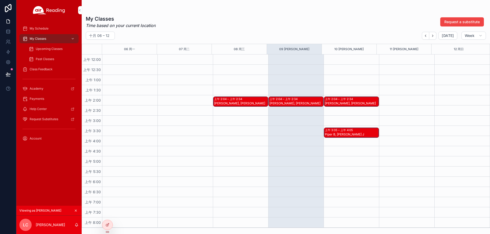
click at [301, 106] on div "Maria G, Olivia R" at bounding box center [296, 105] width 54 height 9
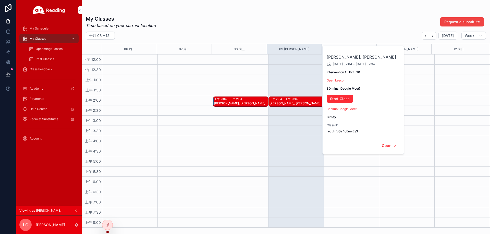
click at [338, 80] on link "Open Lesson" at bounding box center [335, 81] width 19 height 4
click at [341, 100] on link "Start Class" at bounding box center [339, 99] width 27 height 8
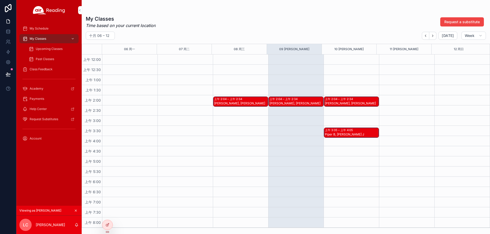
click at [343, 104] on div "Maria G, Olivia R" at bounding box center [352, 104] width 54 height 4
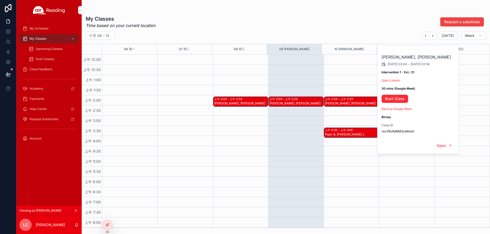
click at [361, 129] on div "上午 3:35 – 上午 4:05 Piper B, Kahlia J" at bounding box center [351, 133] width 55 height 10
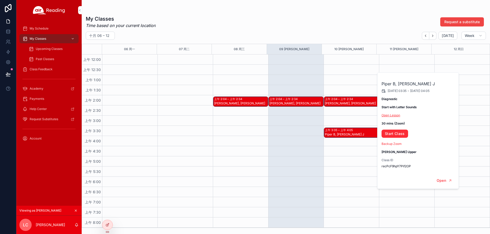
click at [392, 115] on link "Open Lesson" at bounding box center [390, 115] width 19 height 4
click at [389, 131] on link "Start Class" at bounding box center [394, 134] width 27 height 8
click at [106, 216] on div at bounding box center [107, 214] width 8 height 8
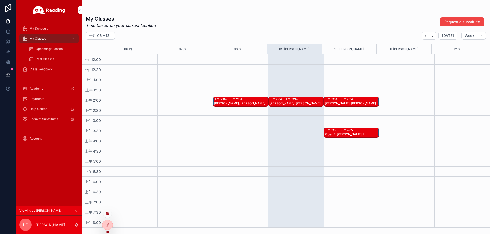
click at [107, 216] on icon at bounding box center [107, 214] width 4 height 4
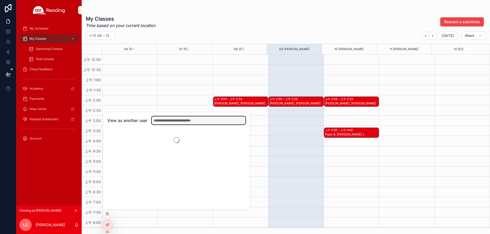
click at [174, 122] on input "text" at bounding box center [198, 121] width 94 height 8
paste input "**********"
type input "**********"
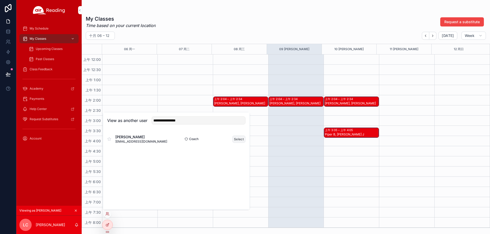
click at [237, 138] on button "Select" at bounding box center [238, 139] width 13 height 7
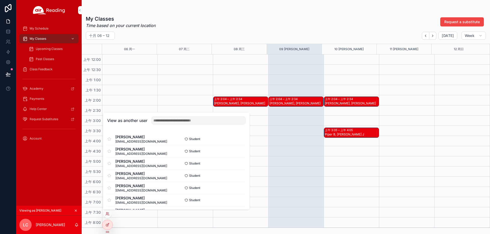
click at [346, 102] on div "Maria G, Olivia R" at bounding box center [352, 104] width 54 height 4
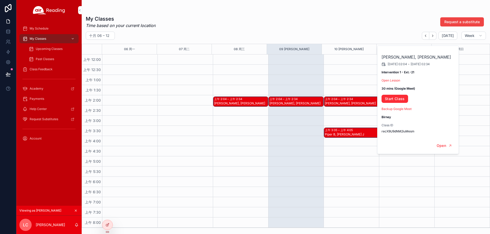
click at [354, 136] on div "Piper B, Kahlia J" at bounding box center [352, 135] width 54 height 4
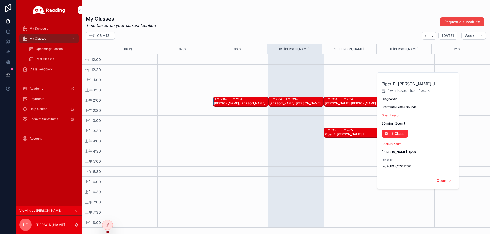
click at [395, 113] on div "Piper B, Kahlia J 2025/10/10 03:35 - 2025/10/10 04:05 Diagnostic Start with Let…" at bounding box center [418, 123] width 82 height 100
click at [394, 115] on link "Open Lesson" at bounding box center [390, 115] width 19 height 4
click at [393, 138] on div "Piper B, Kahlia J 2025/10/10 03:35 - 2025/10/10 04:05 Diagnostic Start with Let…" at bounding box center [418, 123] width 82 height 100
click at [394, 136] on link "Start Class" at bounding box center [394, 134] width 27 height 8
click at [50, 51] on span "Upcoming Classes" at bounding box center [49, 49] width 27 height 4
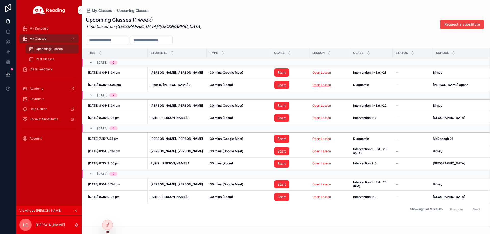
click at [324, 83] on link "Open Lesson" at bounding box center [321, 85] width 19 height 4
click at [280, 83] on link "Start" at bounding box center [281, 85] width 15 height 8
click at [108, 214] on icon at bounding box center [108, 213] width 1 height 1
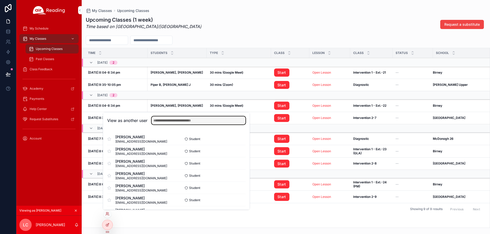
click at [202, 121] on input "text" at bounding box center [198, 121] width 94 height 8
paste input "**********"
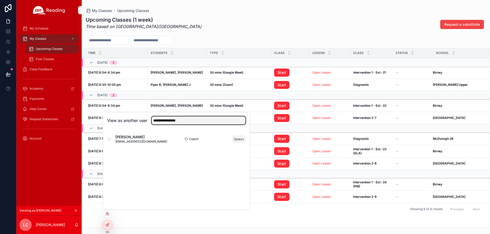
type input "**********"
click at [236, 142] on button "Select" at bounding box center [238, 139] width 13 height 7
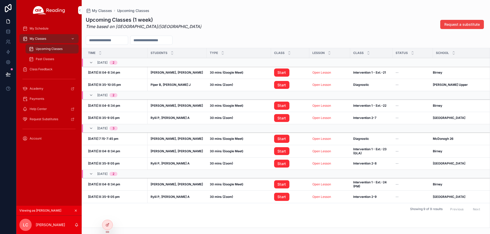
click at [210, 21] on div "Upcoming Classes (1 week) Time based on Europe/Madrid Request a substitute" at bounding box center [286, 24] width 400 height 16
click at [107, 214] on icon at bounding box center [107, 214] width 4 height 4
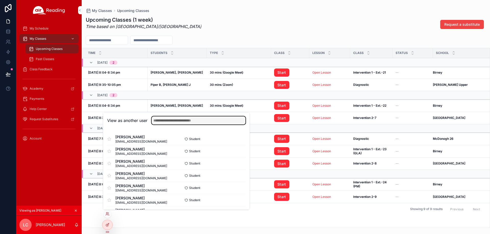
click at [158, 119] on input "text" at bounding box center [198, 121] width 94 height 8
paste input "**********"
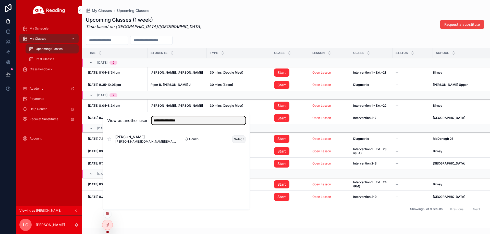
type input "**********"
click at [233, 139] on button "Select" at bounding box center [238, 139] width 13 height 7
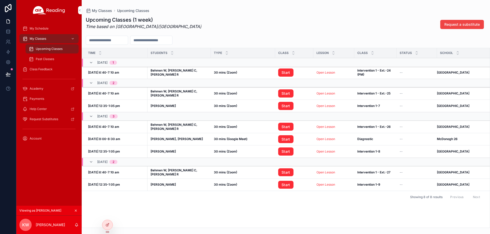
click at [109, 213] on div "Time Students Type Class Lesson Class Status School [DATE] 1 [DATE] 6:40-7:10 a…" at bounding box center [286, 138] width 408 height 180
click at [107, 212] on div at bounding box center [107, 214] width 8 height 8
click at [107, 214] on icon at bounding box center [107, 214] width 4 height 4
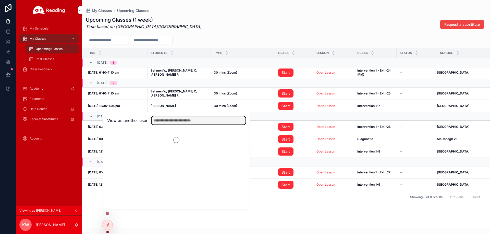
click at [175, 121] on input "text" at bounding box center [198, 121] width 94 height 8
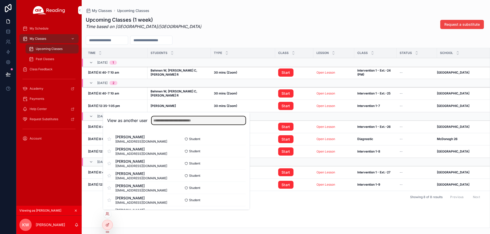
paste input "**********"
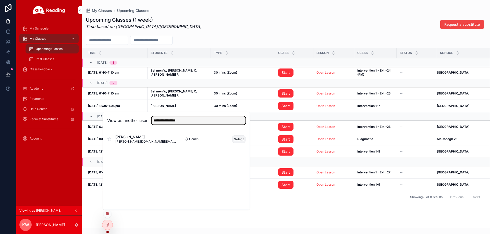
type input "**********"
click at [235, 137] on button "Select" at bounding box center [238, 139] width 13 height 7
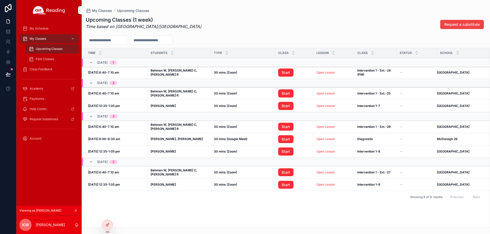
click at [245, 33] on div "Upcoming Classes (1 week) Time based on [GEOGRAPHIC_DATA]/[GEOGRAPHIC_DATA] Req…" at bounding box center [286, 120] width 408 height 215
click at [41, 39] on span "My Classes" at bounding box center [38, 39] width 17 height 4
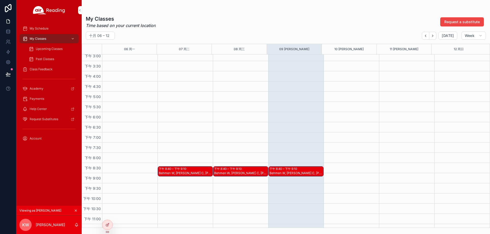
scroll to position [316, 0]
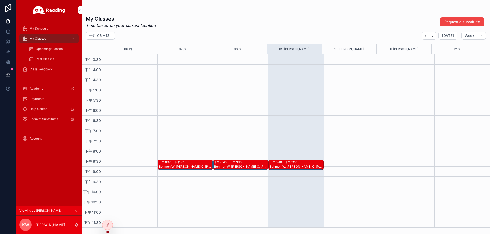
click at [289, 165] on div "Behmen W, [PERSON_NAME] C, [PERSON_NAME] R" at bounding box center [296, 167] width 54 height 4
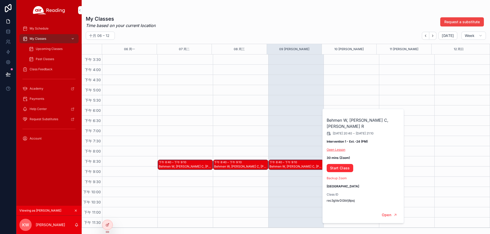
click at [339, 148] on link "Open Lesson" at bounding box center [335, 150] width 19 height 4
click at [332, 164] on link "Start Class" at bounding box center [339, 168] width 27 height 8
click at [53, 47] on span "Upcoming Classes" at bounding box center [49, 49] width 27 height 4
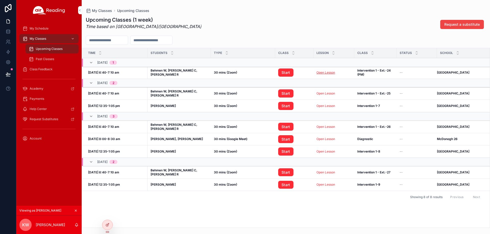
click at [328, 73] on link "Open Lesson" at bounding box center [325, 73] width 19 height 4
click at [280, 72] on link "Start" at bounding box center [285, 73] width 15 height 8
click at [109, 215] on icon at bounding box center [108, 215] width 1 height 1
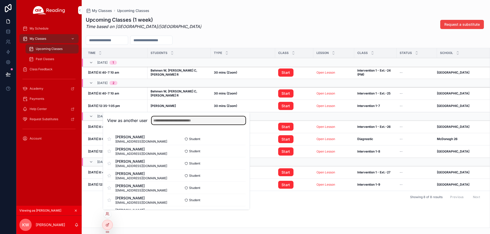
click at [169, 117] on input "text" at bounding box center [198, 121] width 94 height 8
paste input "**********"
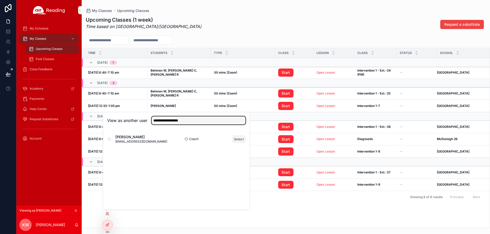
type input "**********"
click at [235, 139] on button "Select" at bounding box center [238, 139] width 13 height 7
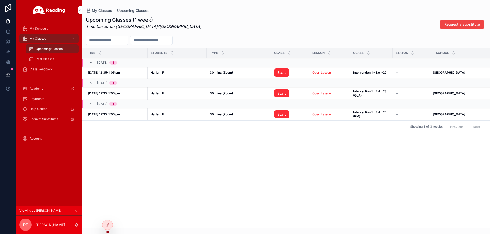
click at [330, 73] on link "Open Lesson" at bounding box center [321, 73] width 19 height 4
click at [277, 69] on link "Start" at bounding box center [281, 73] width 15 height 8
click at [108, 214] on icon at bounding box center [107, 214] width 4 height 4
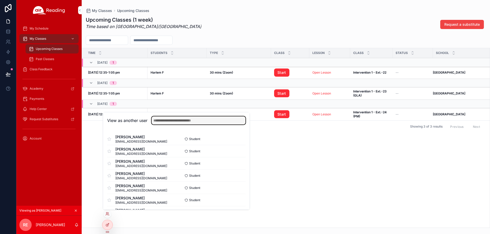
click at [172, 123] on input "text" at bounding box center [198, 121] width 94 height 8
paste input "**********"
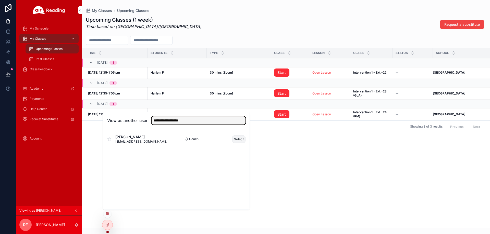
type input "**********"
click at [240, 141] on button "Select" at bounding box center [238, 139] width 13 height 7
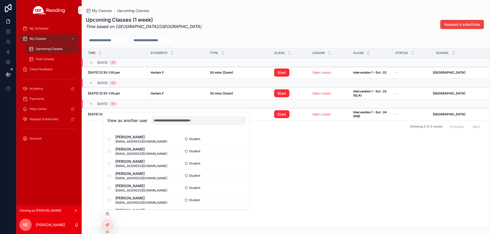
click at [304, 139] on div "Time Students Type Class Lesson Class Status School 10/14, Tue 1 [DATE] 12:35-1…" at bounding box center [286, 138] width 408 height 180
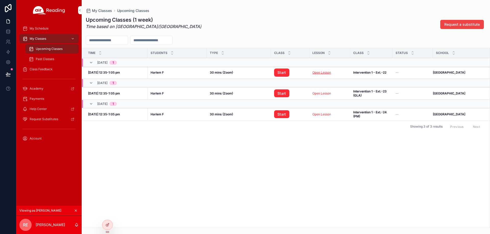
click at [319, 74] on link "Open Lesson" at bounding box center [321, 73] width 19 height 4
click at [281, 73] on link "Start" at bounding box center [281, 73] width 15 height 8
click at [108, 212] on icon at bounding box center [107, 214] width 4 height 4
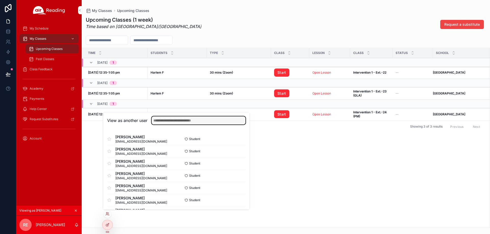
click at [181, 123] on input "text" at bounding box center [198, 121] width 94 height 8
paste input "**********"
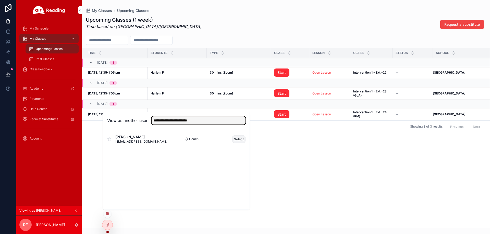
type input "**********"
click at [235, 141] on button "Select" at bounding box center [238, 139] width 13 height 7
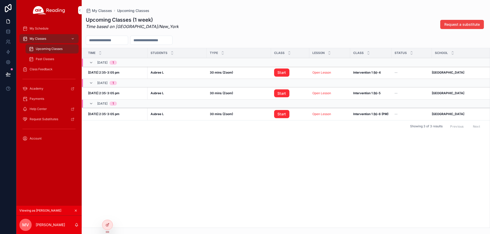
click at [324, 75] on td "Open Lesson Open Lesson" at bounding box center [329, 73] width 41 height 12
click at [324, 74] on link "Open Lesson" at bounding box center [321, 73] width 19 height 4
click at [283, 74] on link "Start" at bounding box center [281, 73] width 15 height 8
click at [52, 31] on div "My Schedule" at bounding box center [48, 28] width 53 height 8
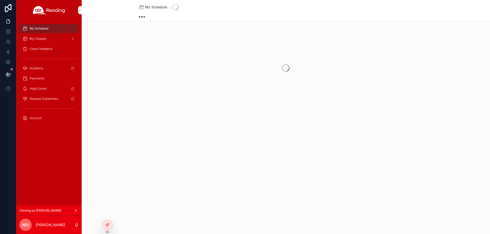
click at [52, 36] on div "My Classes" at bounding box center [48, 39] width 53 height 8
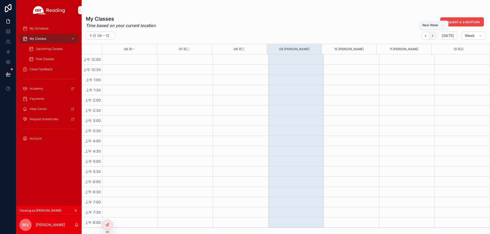
click at [434, 36] on icon "Next" at bounding box center [433, 36] width 4 height 4
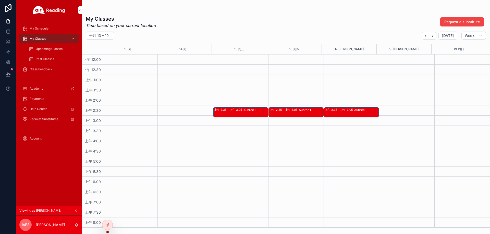
click at [244, 114] on div "Aubree L" at bounding box center [255, 112] width 24 height 9
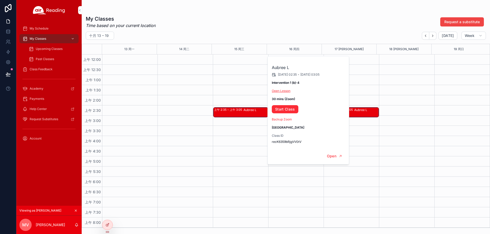
click at [285, 91] on link "Open Lesson" at bounding box center [281, 91] width 19 height 4
click at [289, 109] on link "Start Class" at bounding box center [285, 109] width 27 height 8
click at [288, 90] on link "Open Lesson" at bounding box center [281, 91] width 19 height 4
